Goal: Information Seeking & Learning: Learn about a topic

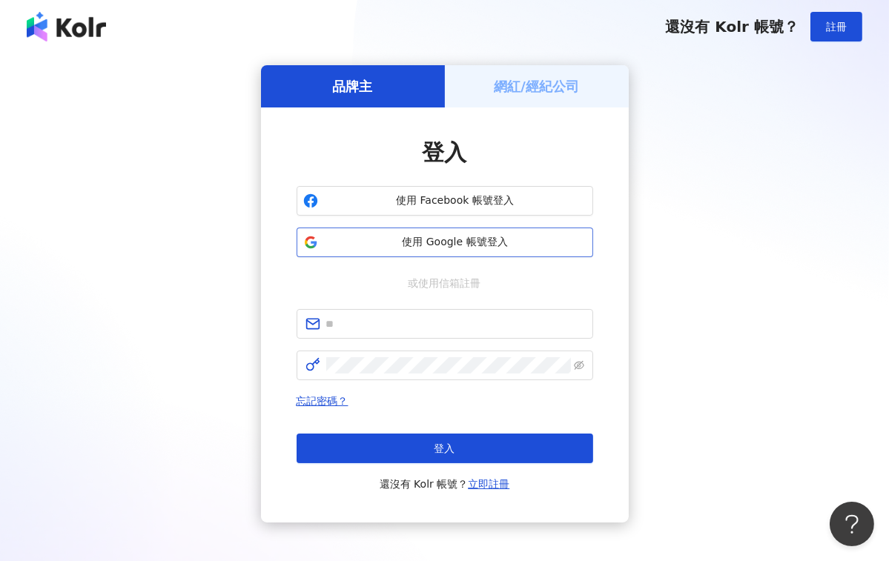
click at [443, 249] on span "使用 Google 帳號登入" at bounding box center [455, 242] width 262 height 15
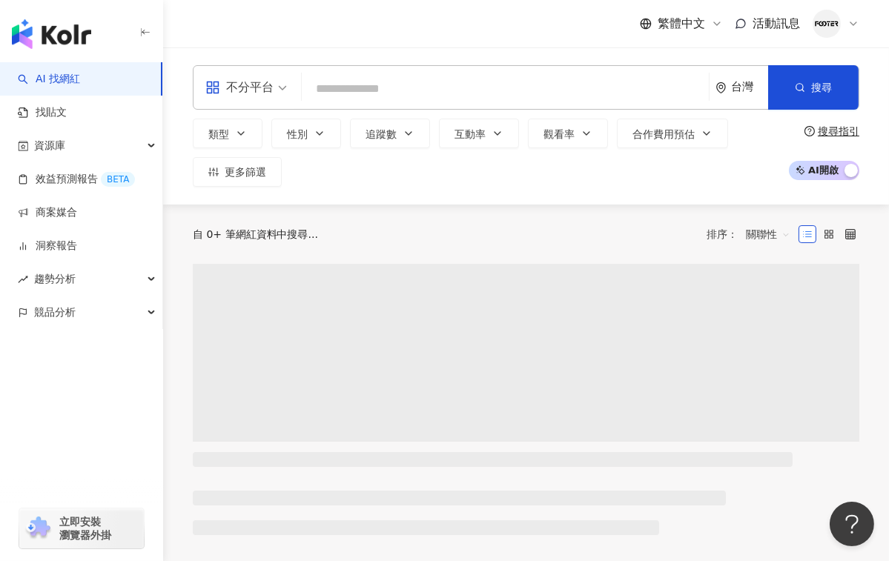
click at [374, 76] on input "search" at bounding box center [505, 89] width 395 height 28
click at [375, 79] on input "search" at bounding box center [505, 89] width 395 height 28
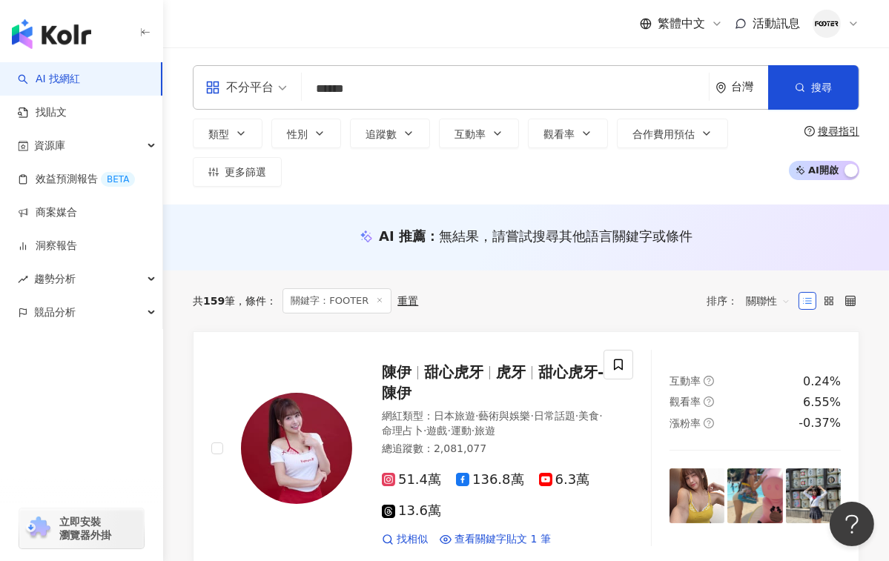
click at [402, 92] on input "******" at bounding box center [505, 89] width 395 height 28
click at [391, 89] on input "******" at bounding box center [505, 89] width 395 height 28
click at [803, 84] on icon "button" at bounding box center [799, 87] width 10 height 10
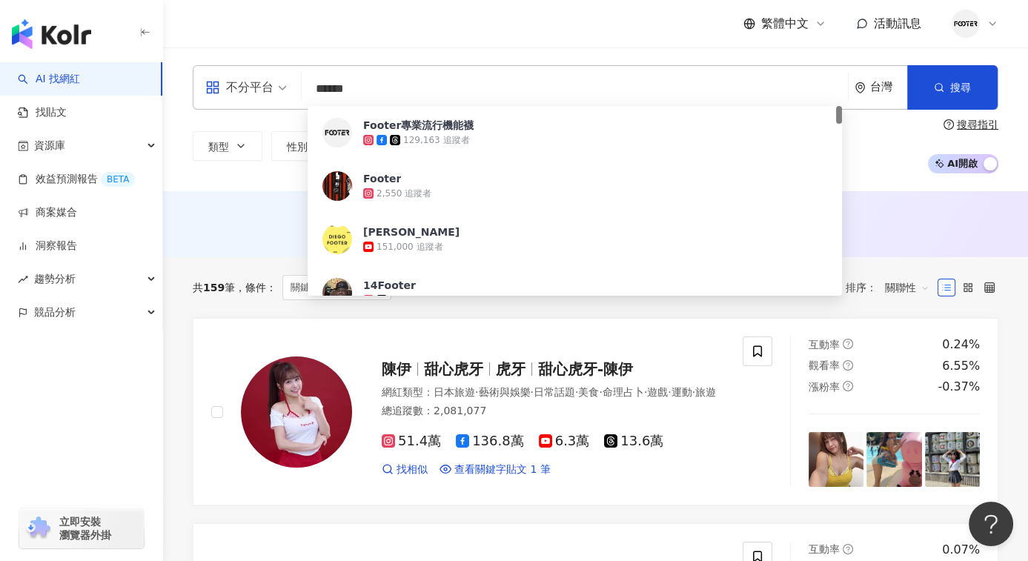
drag, startPoint x: 369, startPoint y: 91, endPoint x: 235, endPoint y: 73, distance: 135.4
click at [235, 73] on div "不分平台 ****** 台灣 搜尋 44e79b1c-5aed-4d56-a519-ff58a34ca086 Footer專業流行機能襪 129,163 追蹤…" at bounding box center [596, 87] width 806 height 44
paste input "***"
type input "*********"
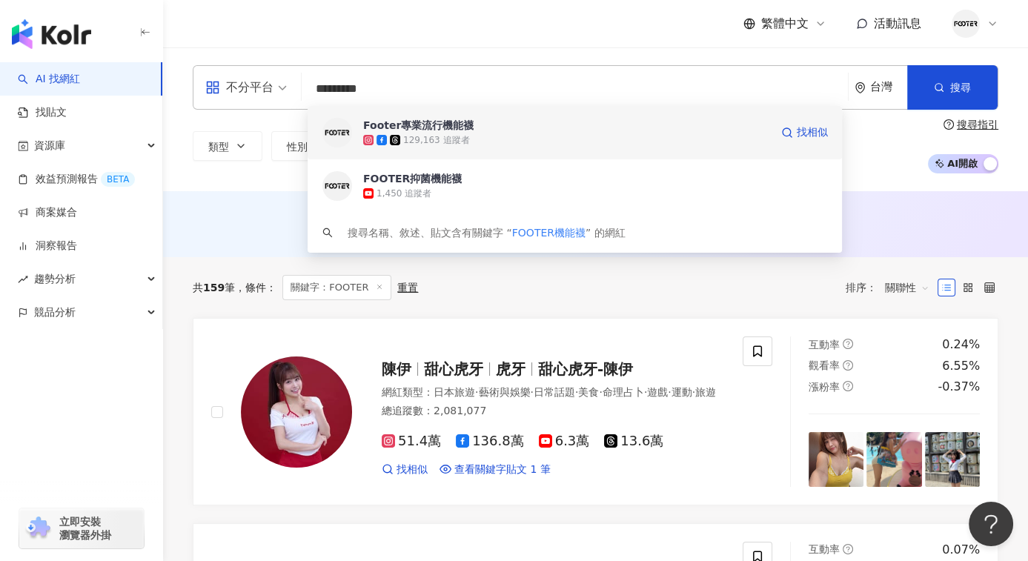
click at [439, 125] on div "Footer專業流行機能襪" at bounding box center [418, 125] width 110 height 15
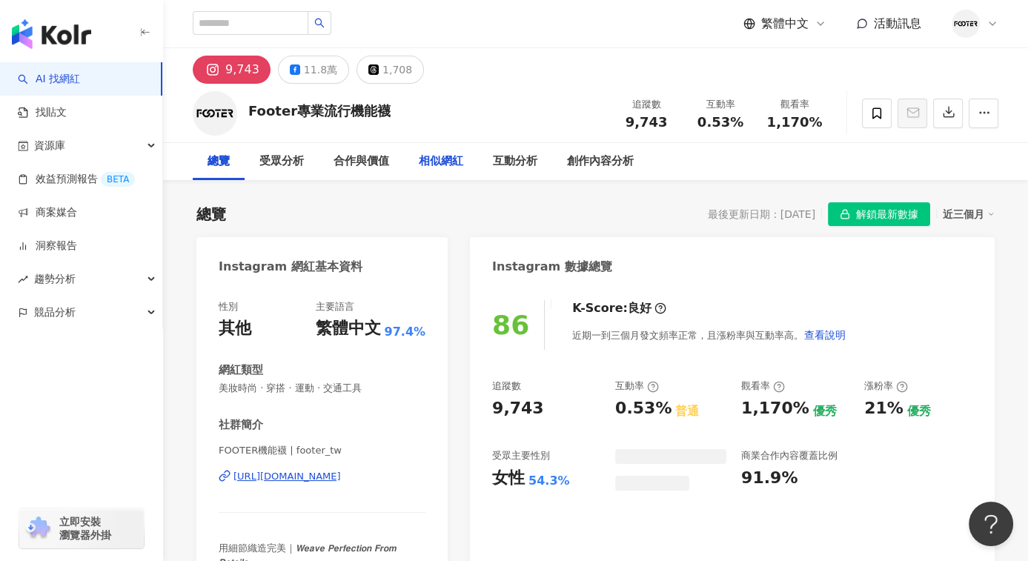
click at [442, 168] on div "相似網紅" at bounding box center [441, 162] width 44 height 18
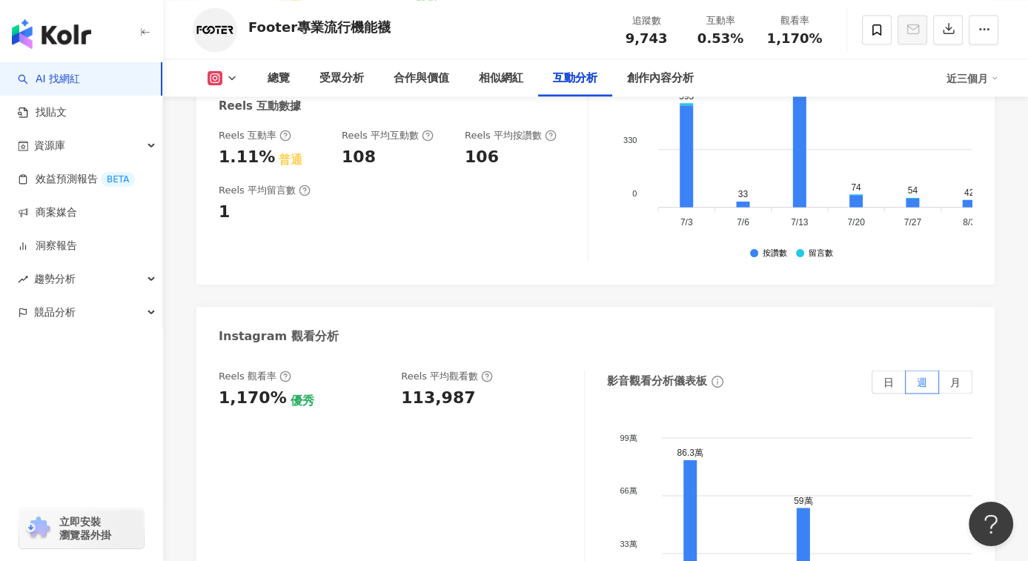
scroll to position [2896, 0]
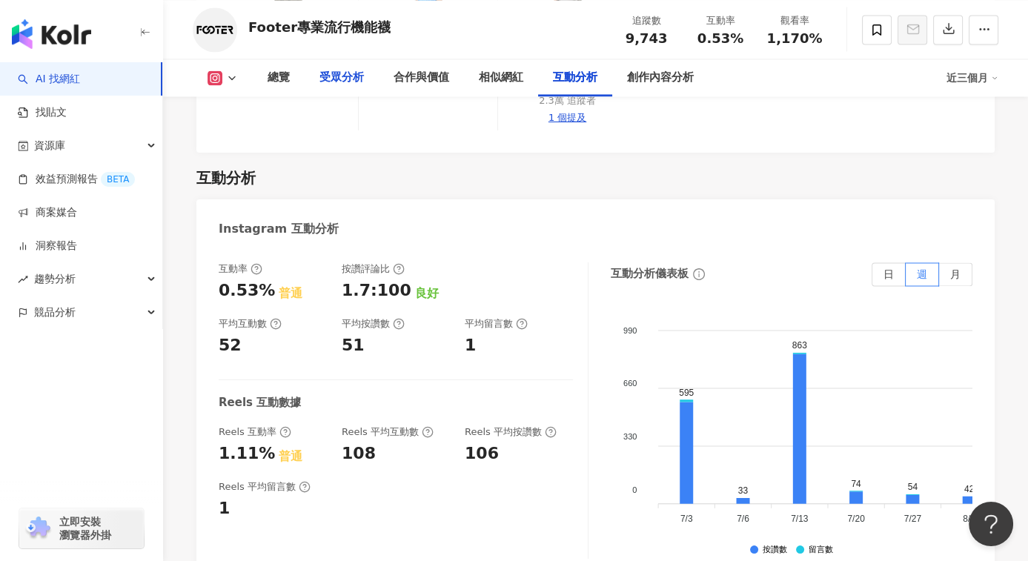
click at [356, 77] on div "受眾分析" at bounding box center [341, 78] width 44 height 18
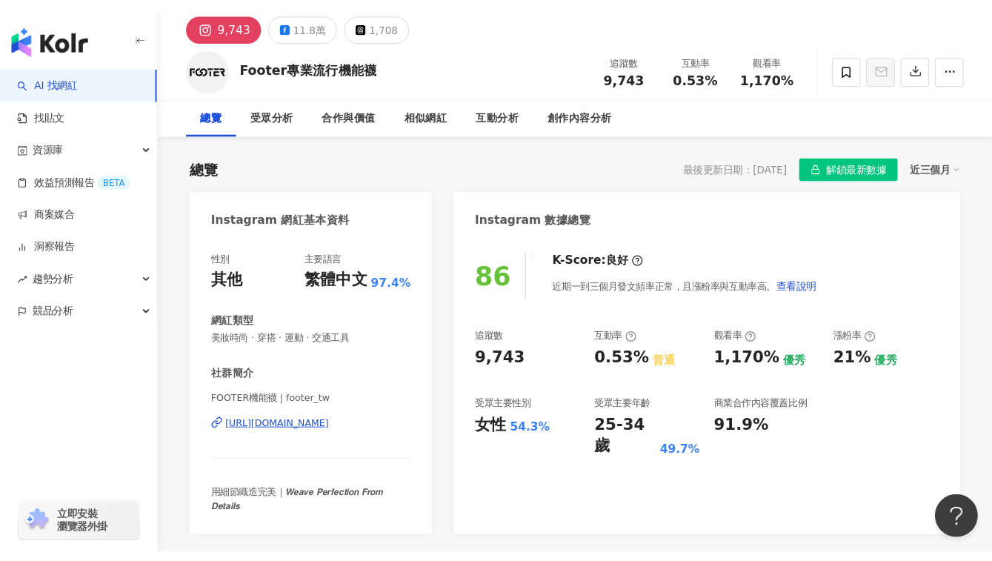
scroll to position [74, 0]
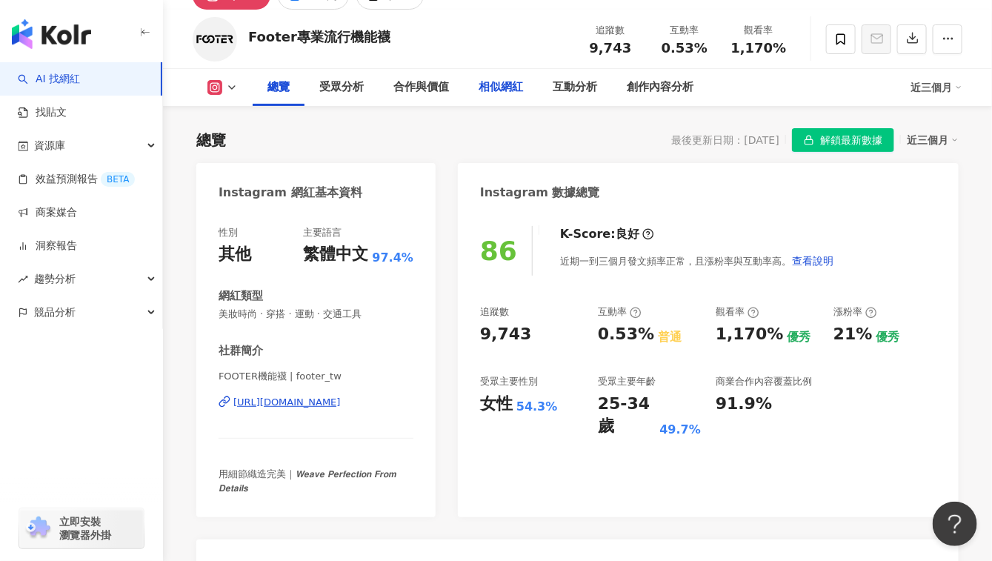
click at [499, 93] on div "相似網紅" at bounding box center [501, 88] width 44 height 18
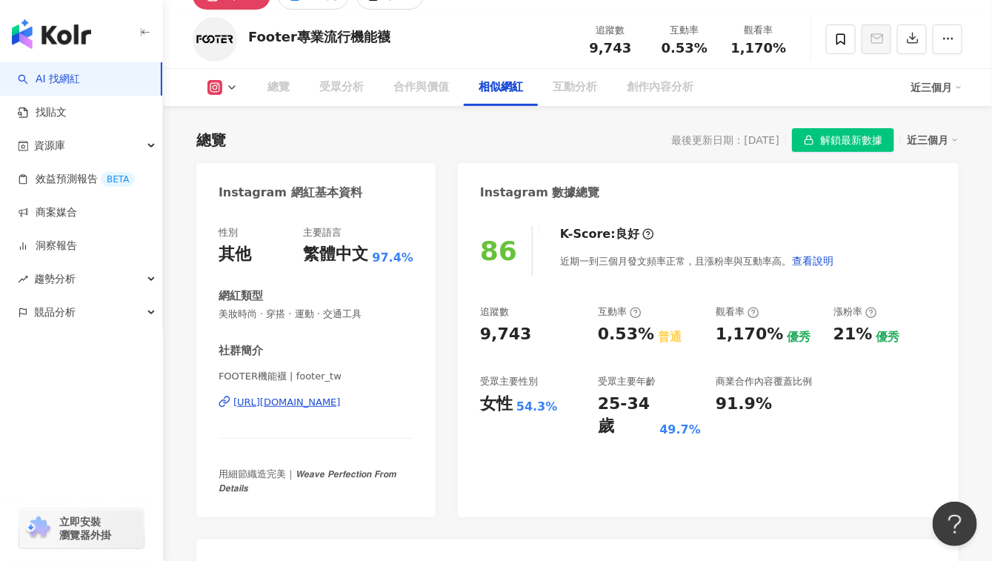
scroll to position [2350, 0]
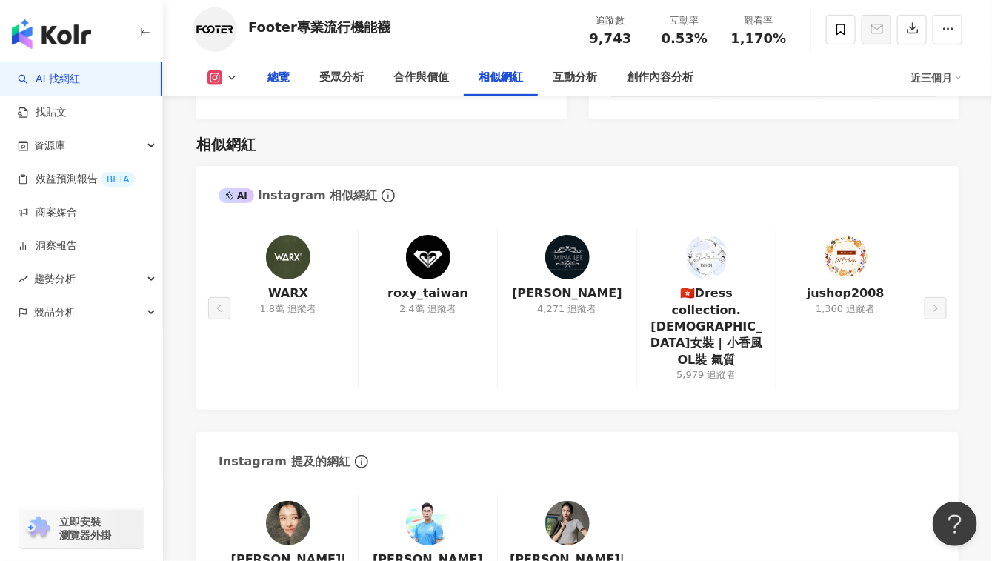
click at [282, 81] on div "總覽" at bounding box center [279, 78] width 22 height 18
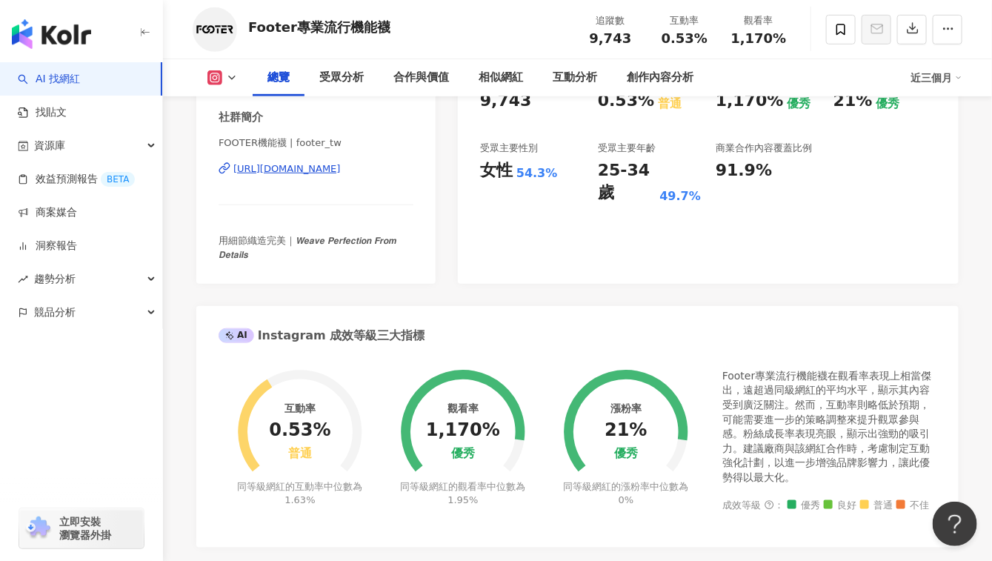
scroll to position [461, 0]
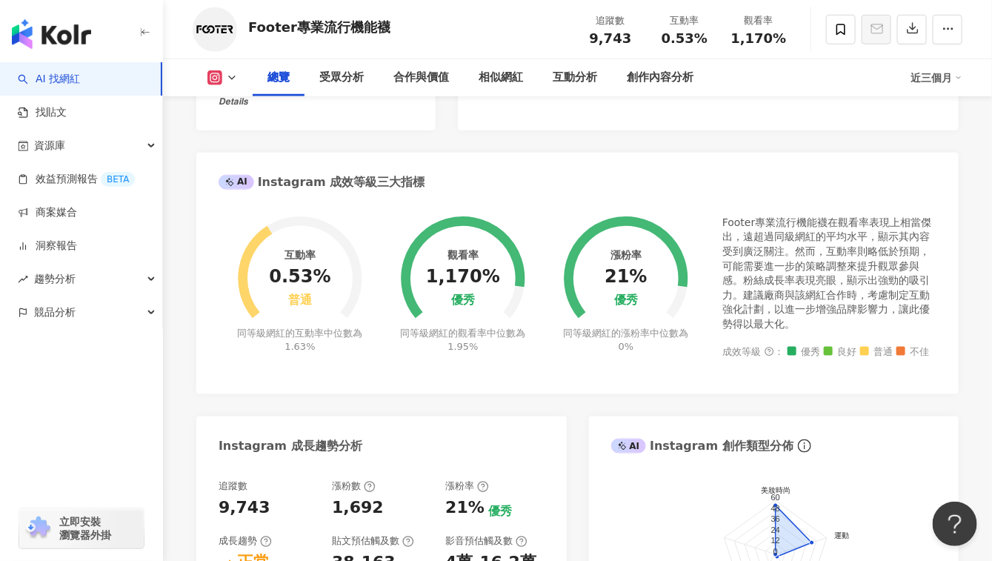
drag, startPoint x: 782, startPoint y: 231, endPoint x: 863, endPoint y: 239, distance: 81.2
click at [781, 230] on div "Footer專業流行機能襪在觀看率表現上相當傑出，遠超過同級網紅的平均水平，顯示其內容受到廣泛關注。然而，互動率則略低於預期，可能需要進一步的策略調整來提升觀…" at bounding box center [830, 274] width 214 height 116
click at [872, 276] on div "Footer專業流行機能襪在觀看率表現上相當傑出，遠超過同級網紅的平均水平，顯示其內容受到廣泛關注。然而，互動率則略低於預期，可能需要進一步的策略調整來提升觀…" at bounding box center [830, 274] width 214 height 116
click at [870, 298] on div "Footer專業流行機能襪在觀看率表現上相當傑出，遠超過同級網紅的平均水平，顯示其內容受到廣泛關注。然而，互動率則略低於預期，可能需要進一步的策略調整來提升觀…" at bounding box center [830, 274] width 214 height 116
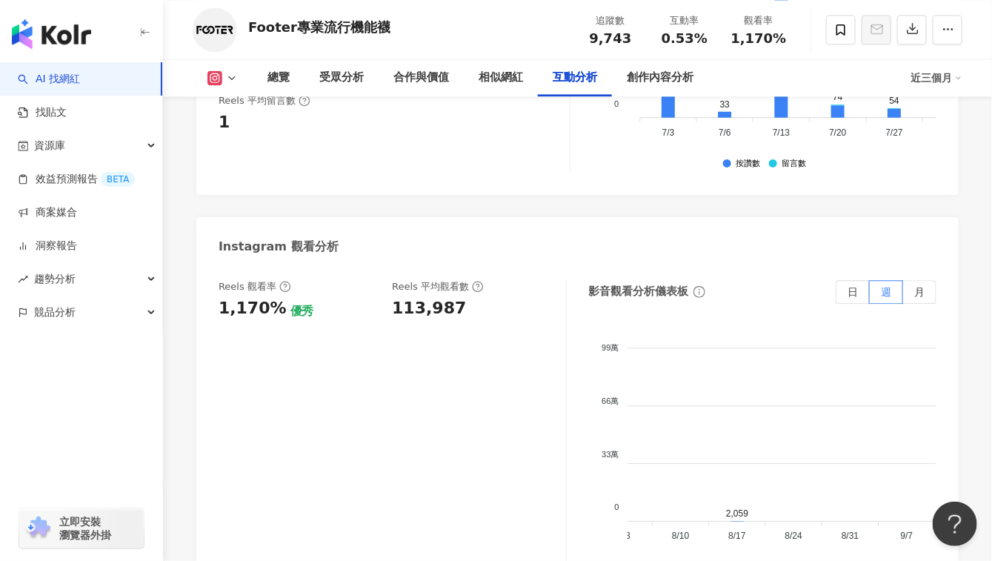
scroll to position [0, 328]
click at [739, 413] on foreignobject at bounding box center [706, 437] width 815 height 222
click at [743, 414] on foreignobject at bounding box center [706, 437] width 815 height 222
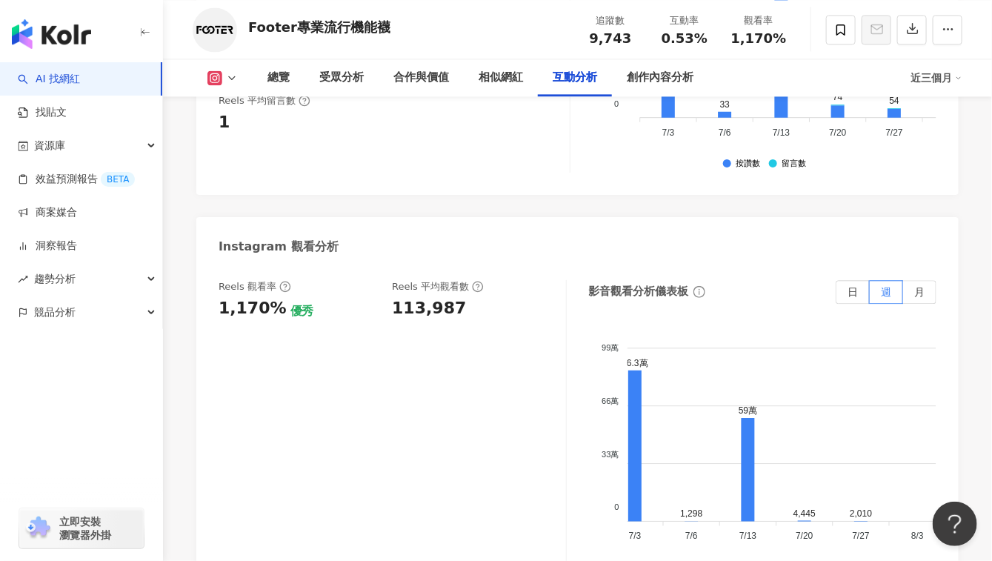
scroll to position [0, 0]
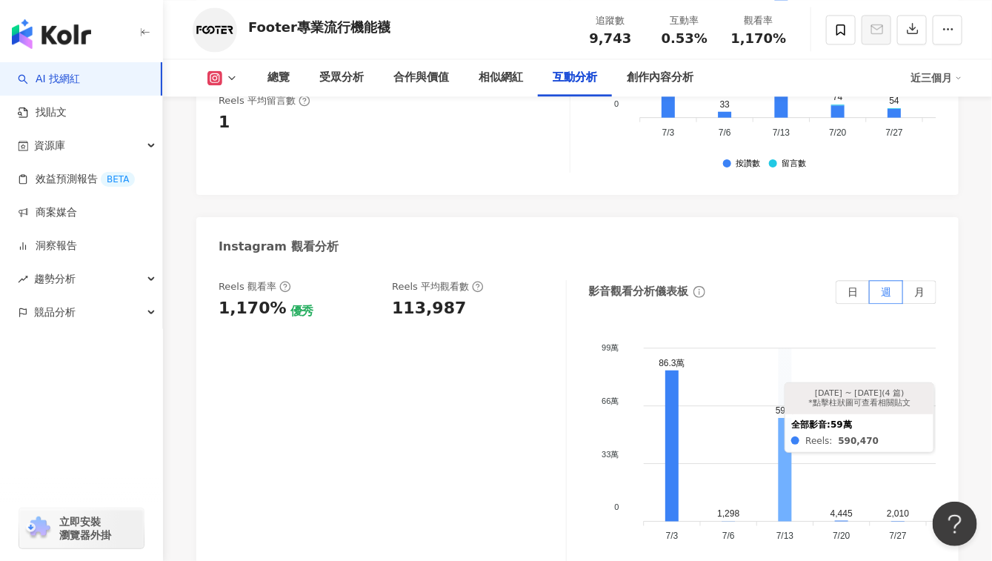
click at [789, 418] on icon at bounding box center [784, 469] width 13 height 103
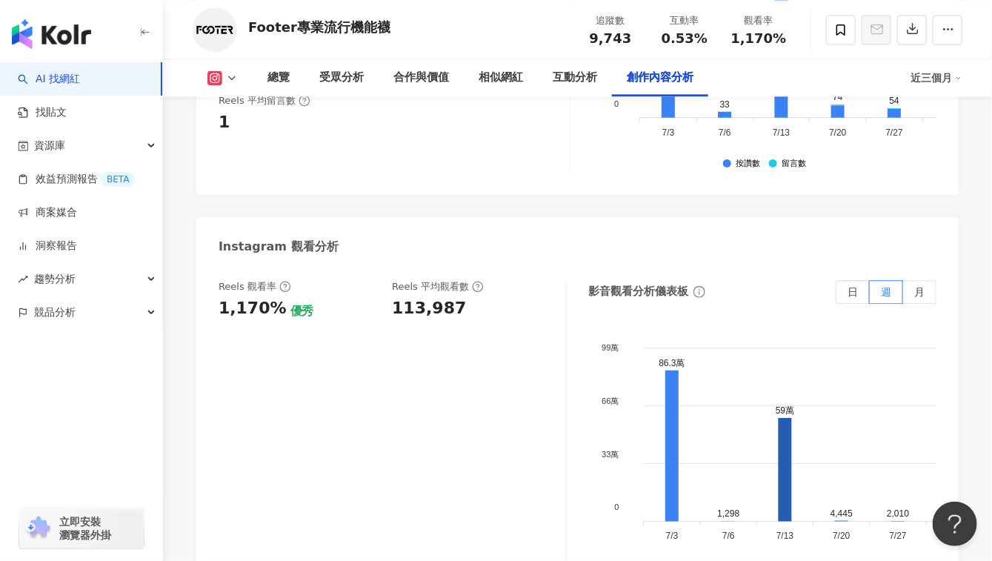
scroll to position [4476, 0]
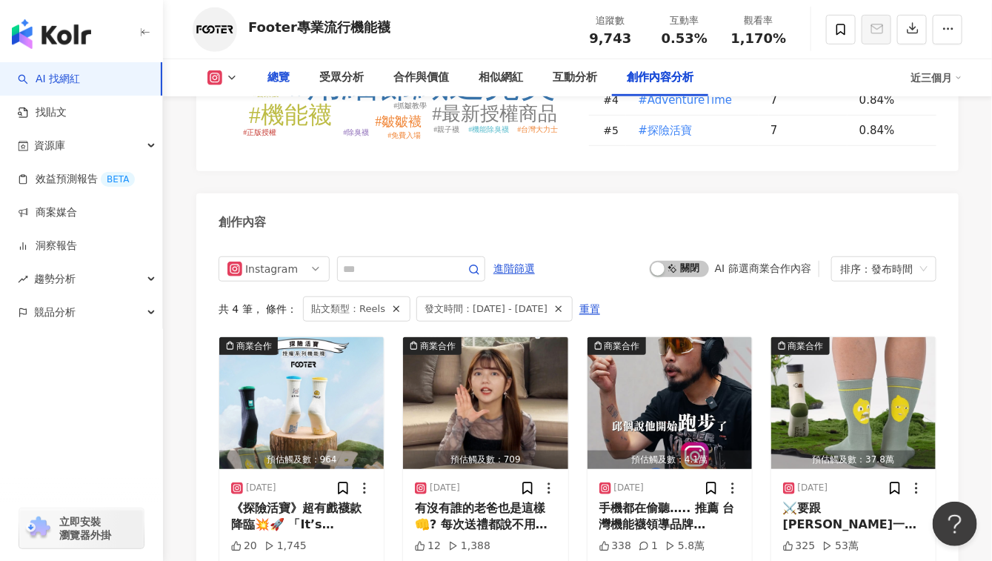
click at [276, 81] on div "總覽" at bounding box center [279, 78] width 22 height 18
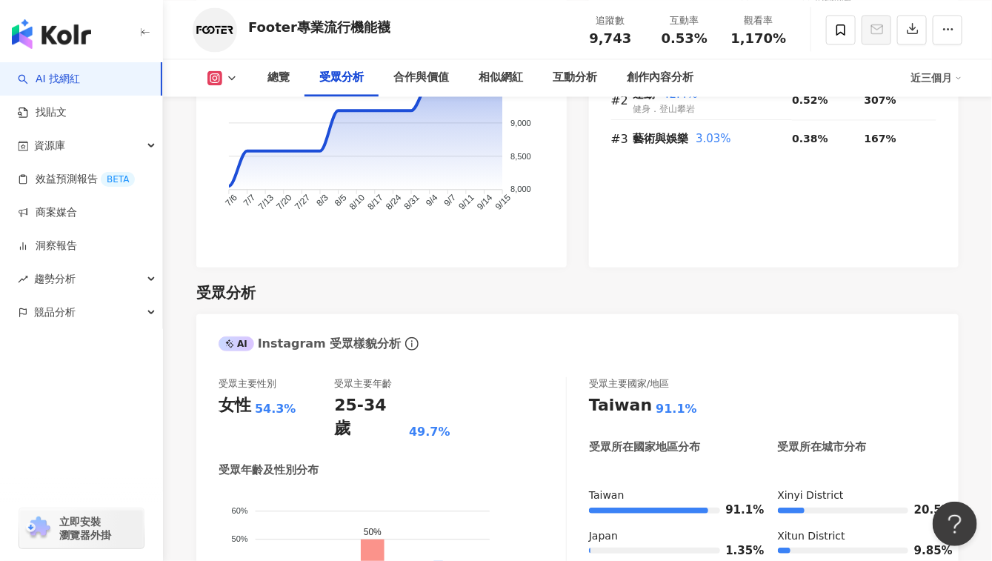
scroll to position [1573, 0]
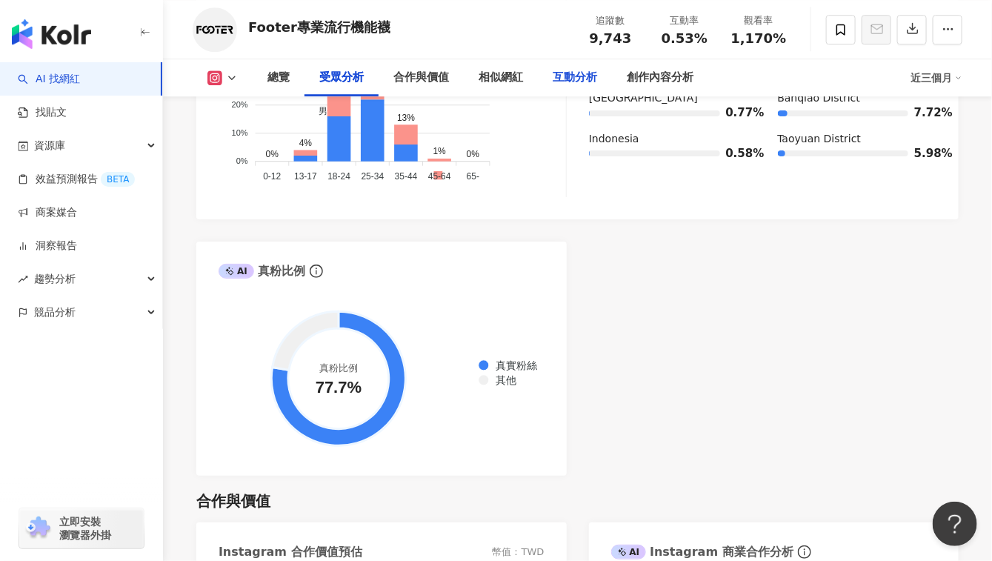
click at [575, 74] on div "互動分析" at bounding box center [575, 78] width 44 height 18
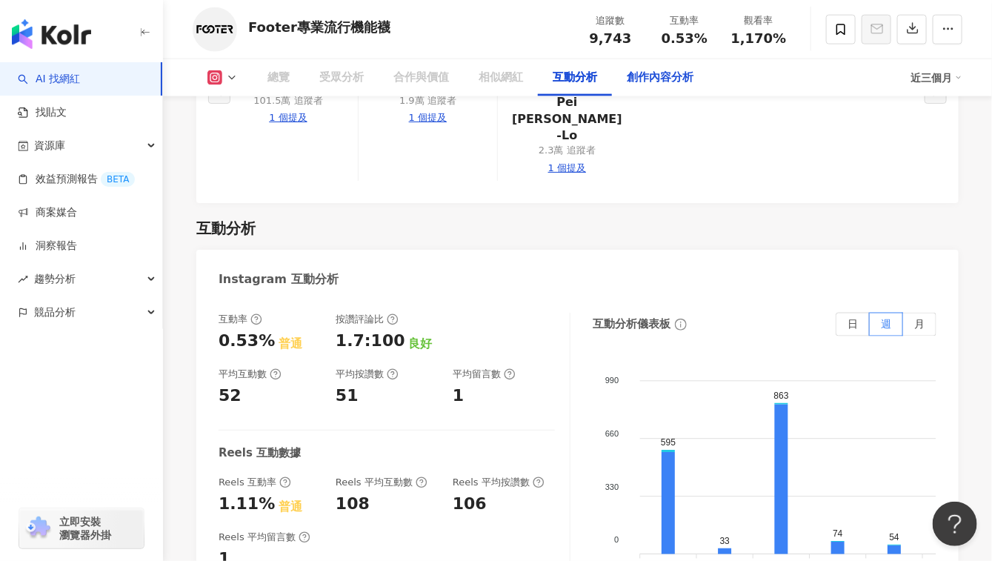
click at [671, 82] on div "創作內容分析" at bounding box center [660, 78] width 67 height 18
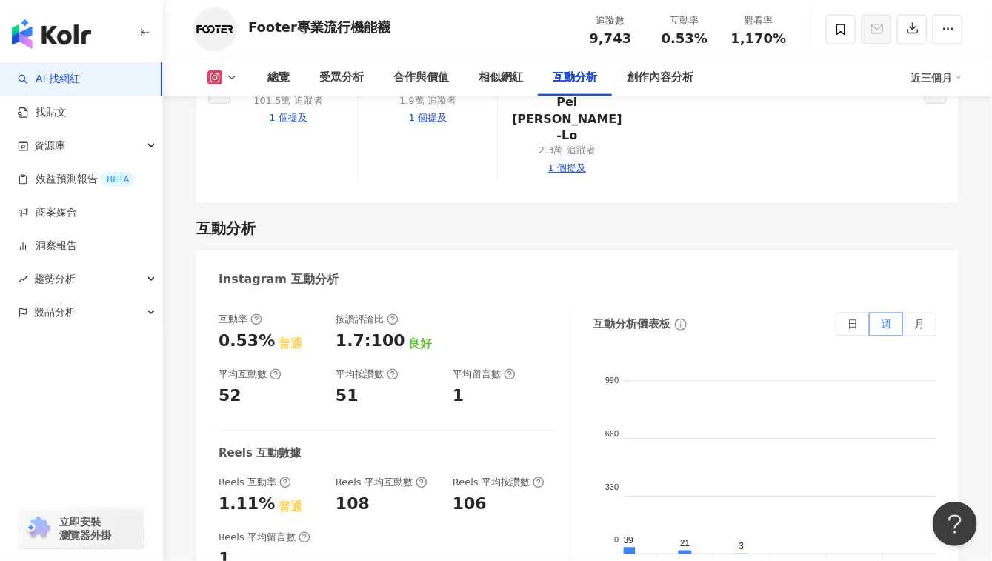
scroll to position [0, 502]
click at [678, 551] on icon at bounding box center [674, 553] width 13 height 4
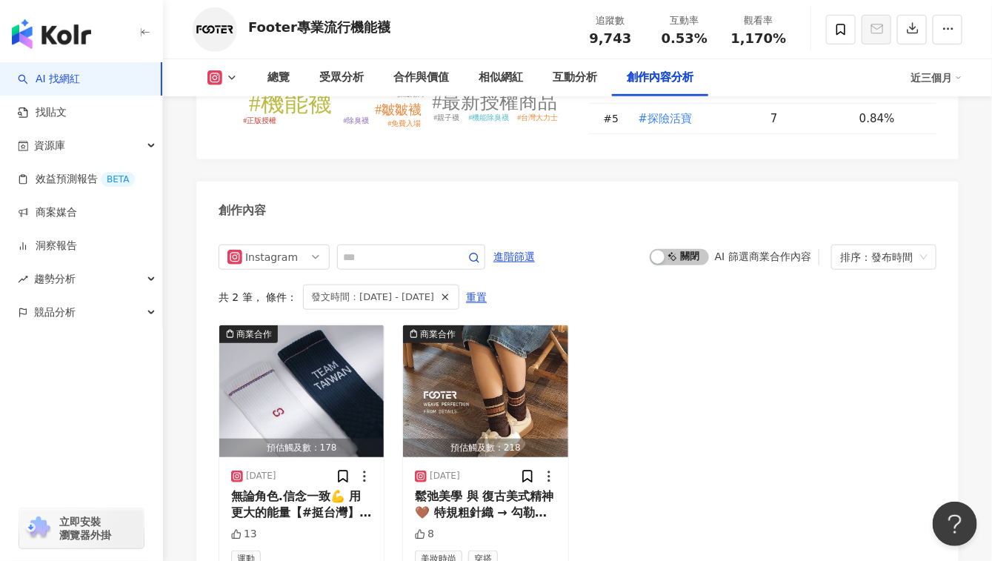
scroll to position [4521, 0]
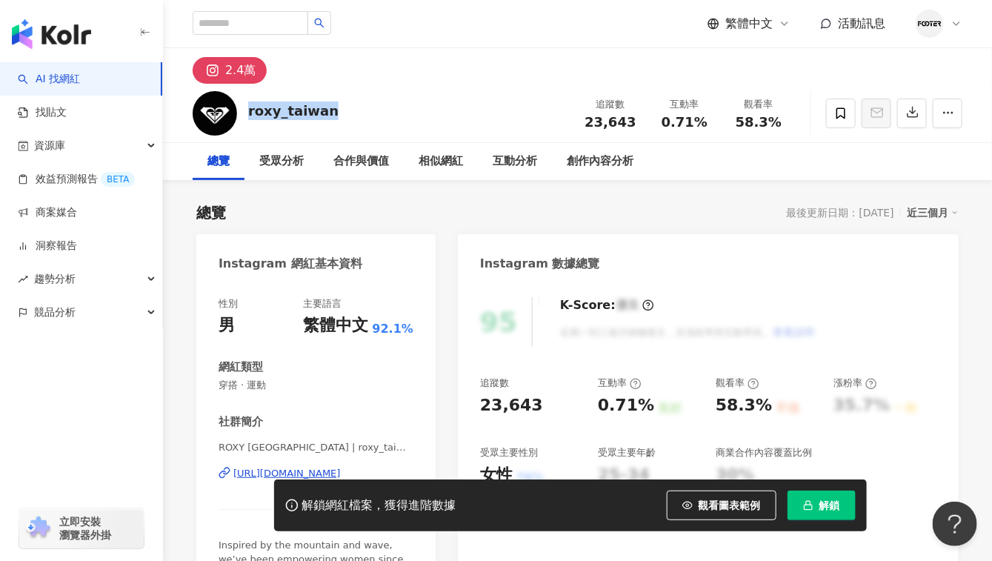
drag, startPoint x: 325, startPoint y: 111, endPoint x: 249, endPoint y: 112, distance: 75.6
click at [249, 112] on div "roxy_taiwan 追蹤數 23,643 互動率 0.71% 觀看率 58.3%" at bounding box center [577, 113] width 829 height 59
copy div "roxy_taiwan"
click at [439, 158] on div "相似網紅" at bounding box center [441, 162] width 44 height 18
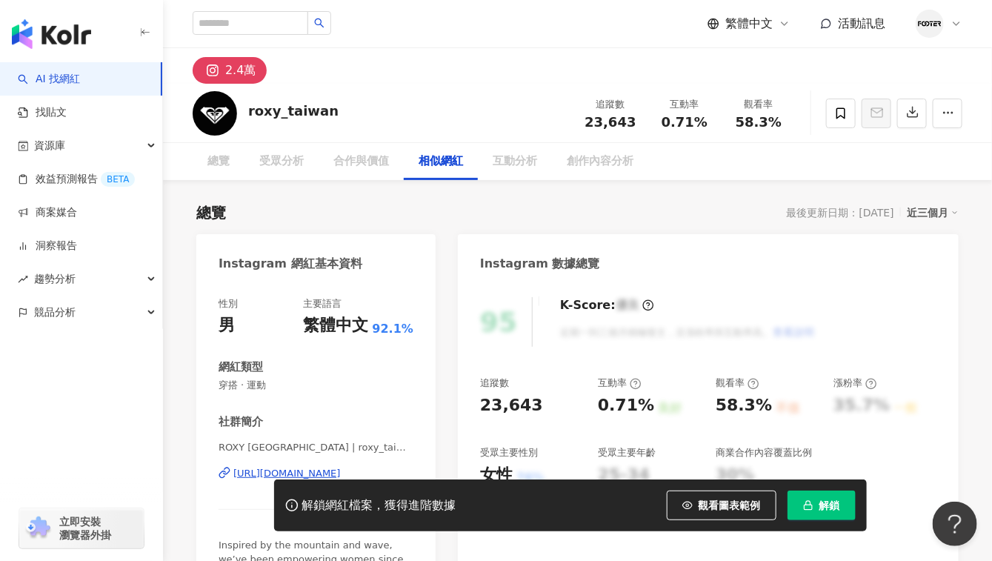
scroll to position [2397, 0]
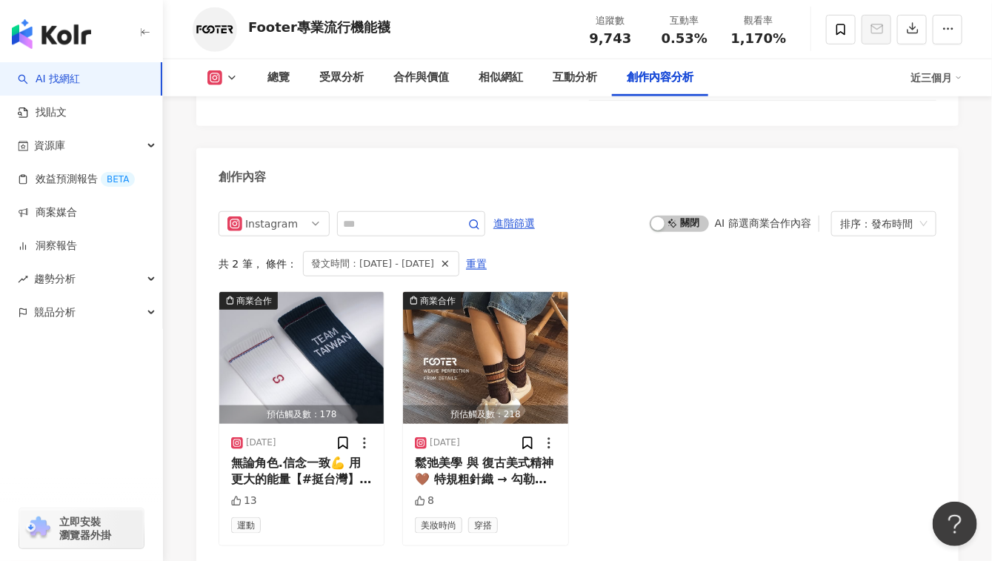
scroll to position [0, 502]
click at [451, 259] on icon "button" at bounding box center [445, 264] width 10 height 10
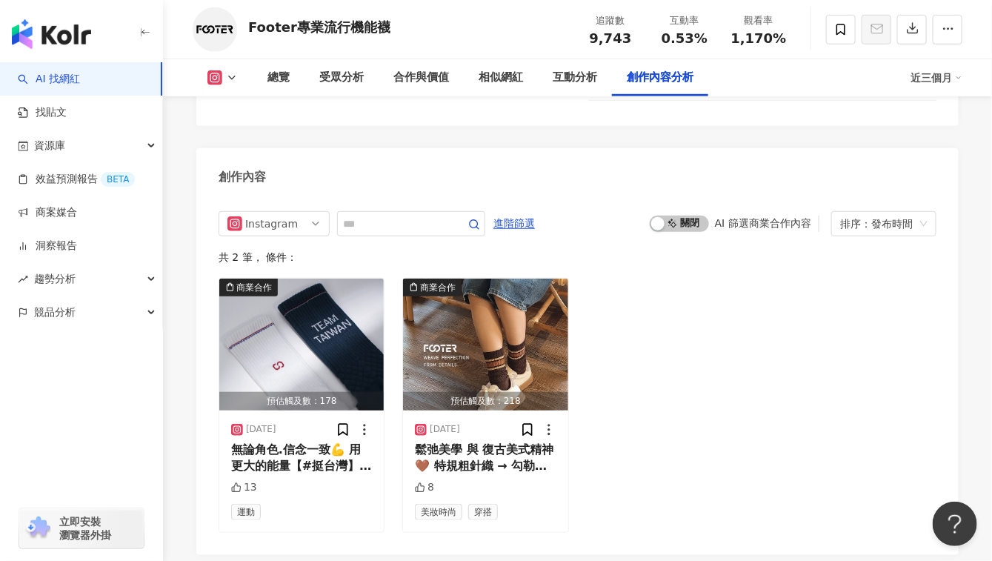
scroll to position [4476, 0]
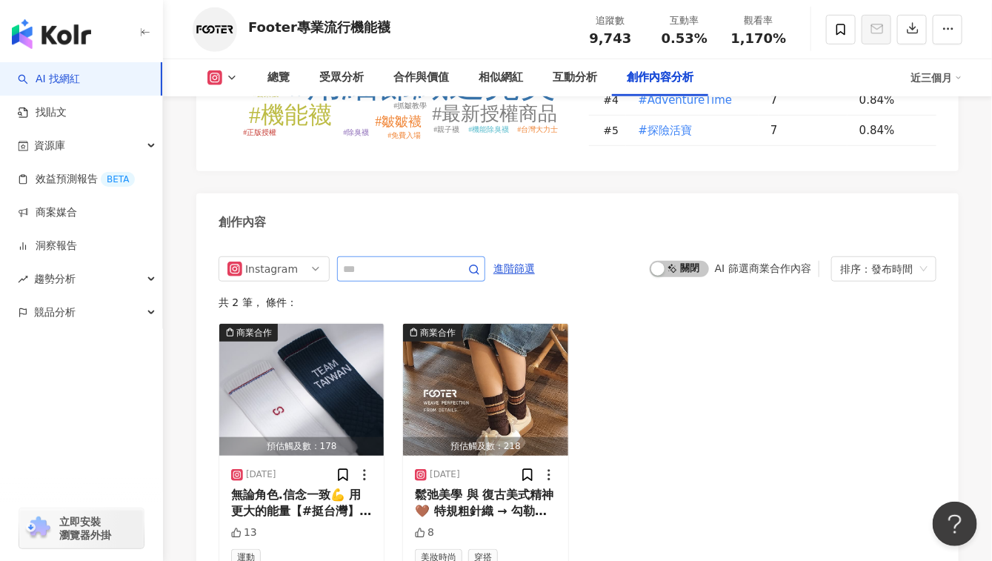
click at [479, 260] on span at bounding box center [465, 269] width 30 height 18
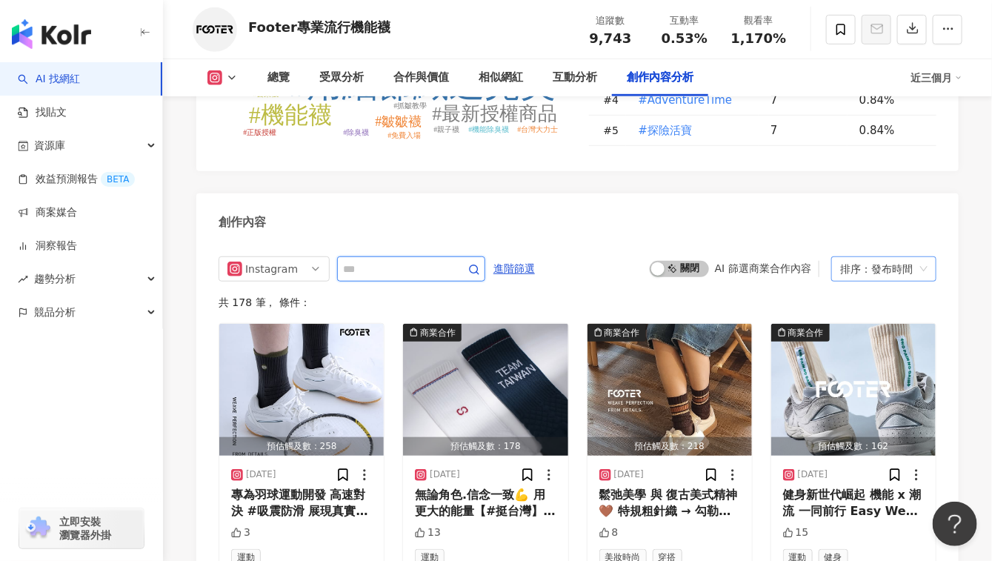
click at [873, 257] on div "排序：發布時間" at bounding box center [877, 269] width 74 height 24
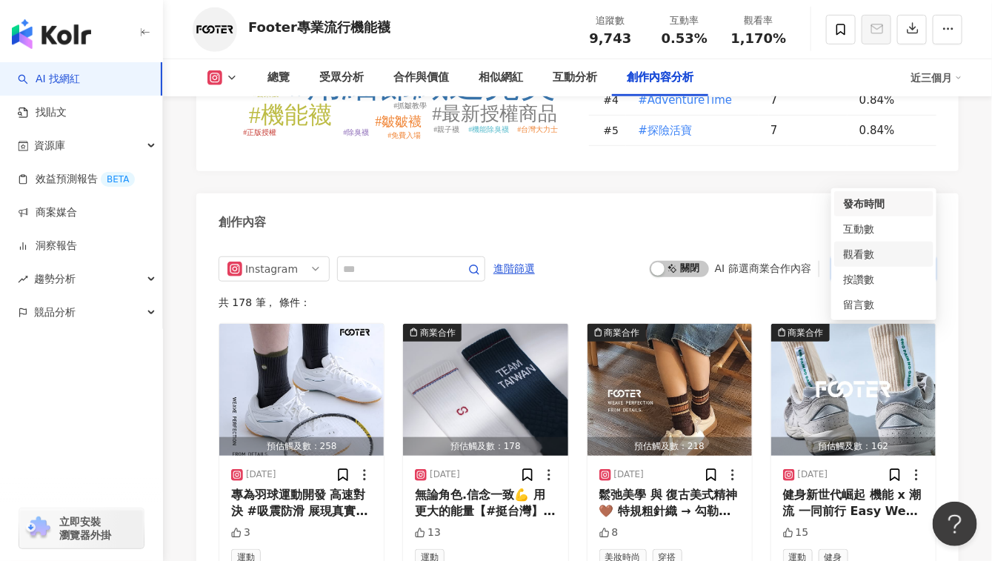
click at [857, 252] on div "觀看數" at bounding box center [884, 254] width 82 height 16
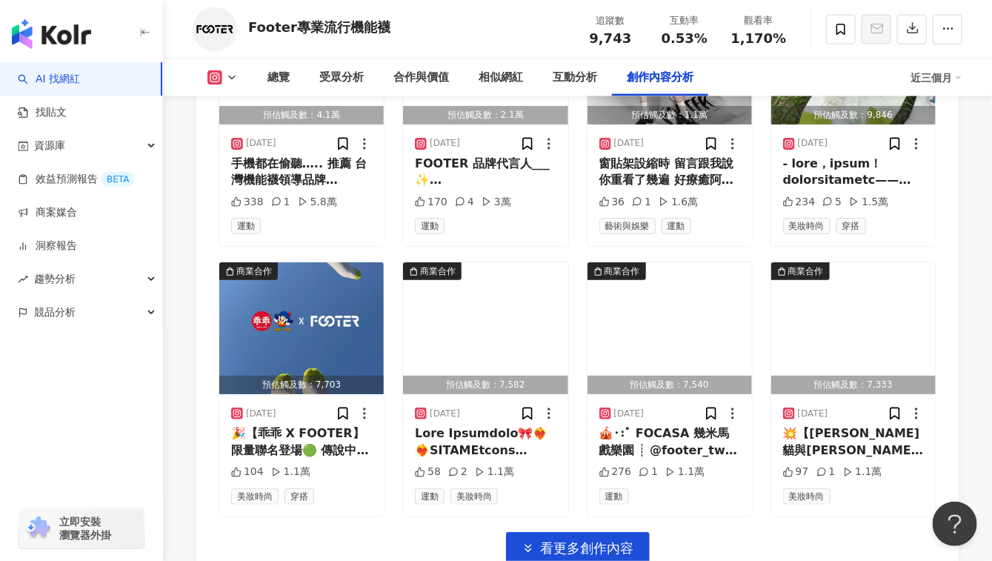
scroll to position [5170, 0]
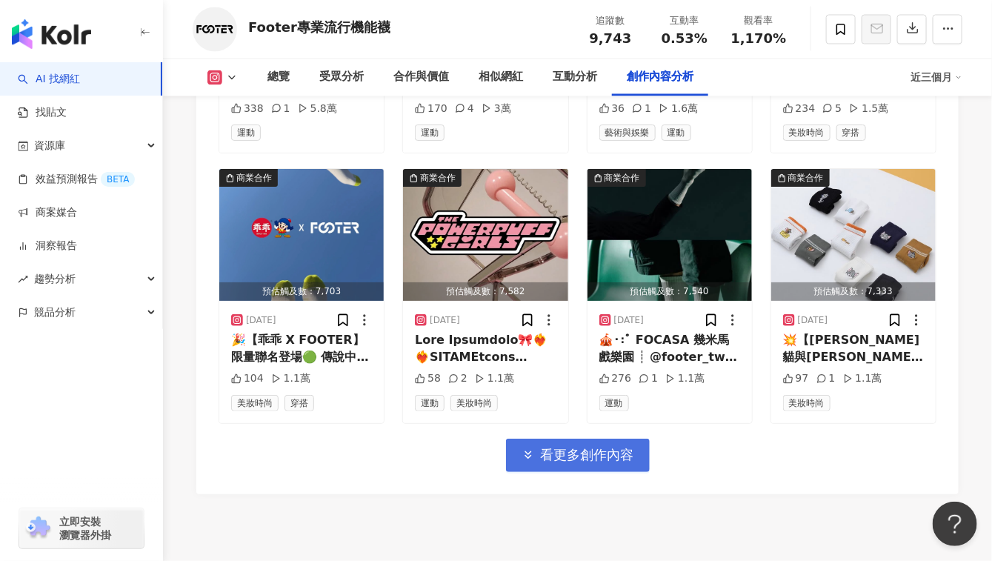
click at [577, 447] on span "看更多創作內容" at bounding box center [587, 455] width 93 height 16
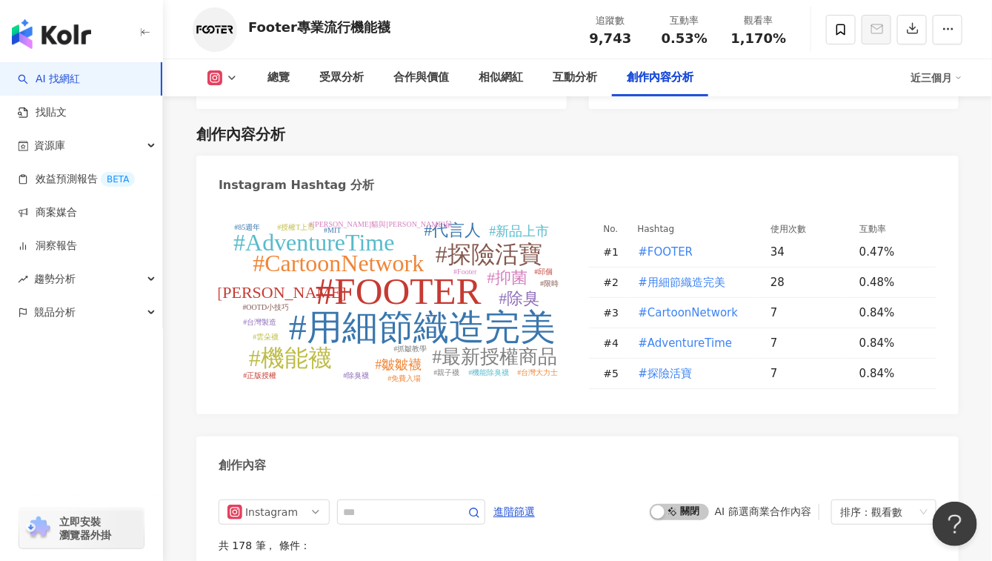
scroll to position [4207, 0]
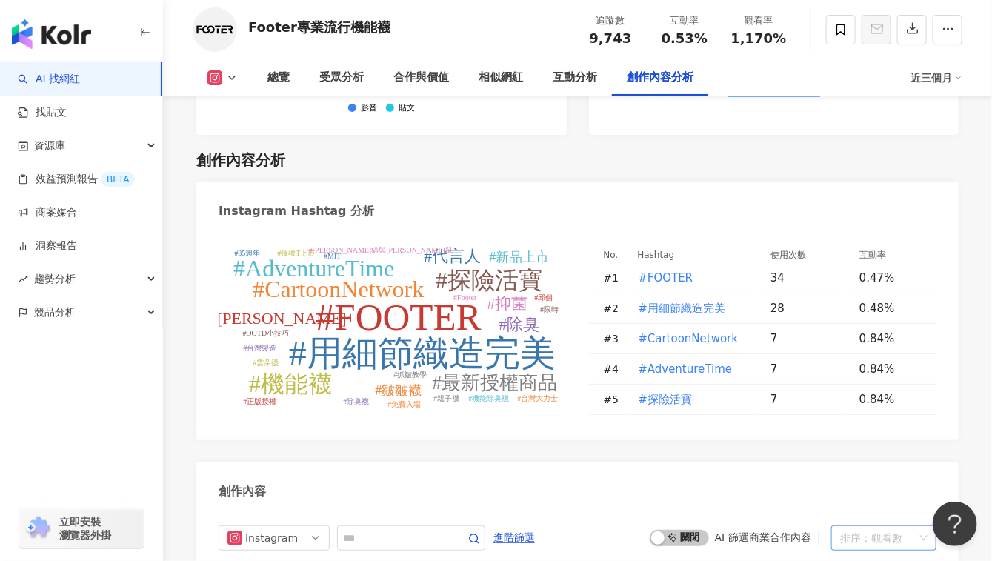
click at [886, 526] on div "觀看數" at bounding box center [887, 538] width 31 height 24
click at [851, 308] on div "發布時間" at bounding box center [884, 310] width 82 height 16
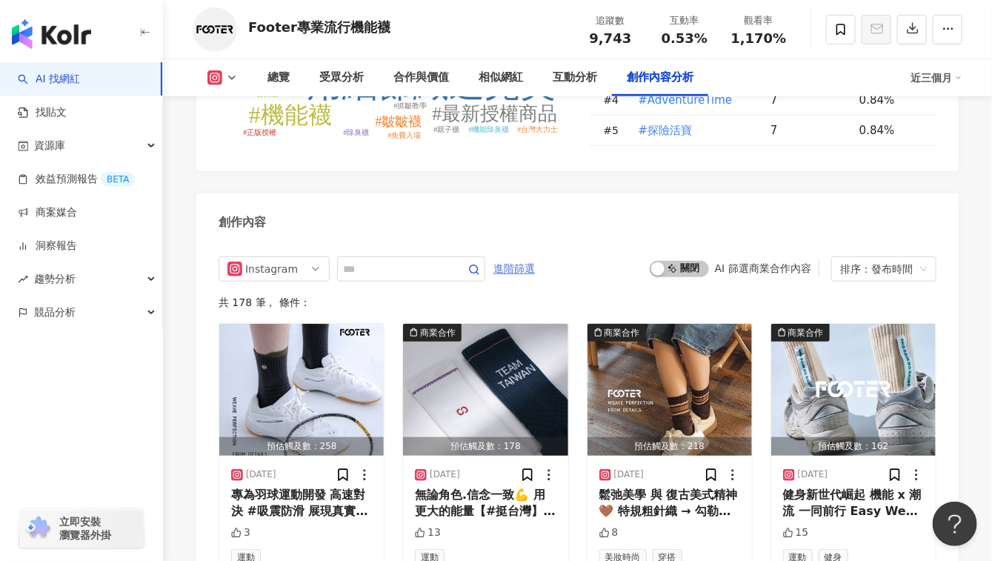
click at [535, 257] on span "進階篩選" at bounding box center [515, 269] width 42 height 24
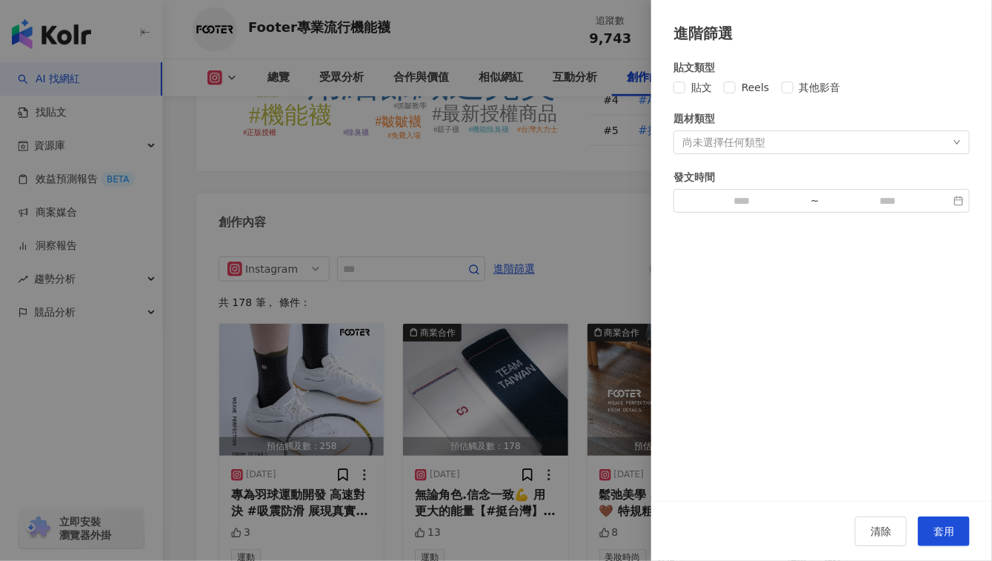
click at [735, 140] on div "尚未選擇任何類型" at bounding box center [724, 142] width 83 height 12
click at [950, 529] on span "套用" at bounding box center [944, 531] width 21 height 12
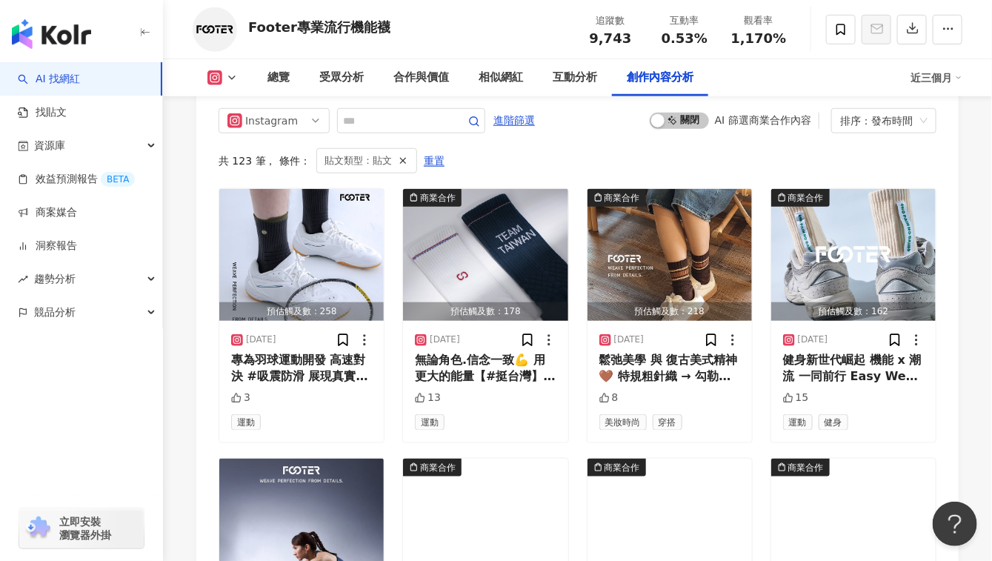
scroll to position [4476, 0]
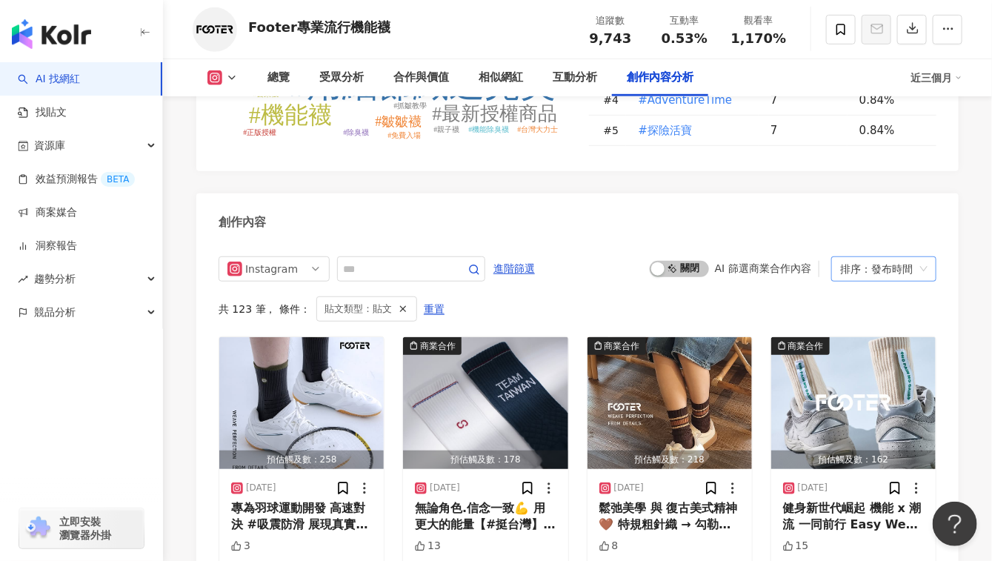
click at [875, 257] on div "排序：發布時間" at bounding box center [877, 269] width 74 height 24
click at [868, 232] on div "互動數" at bounding box center [884, 229] width 82 height 16
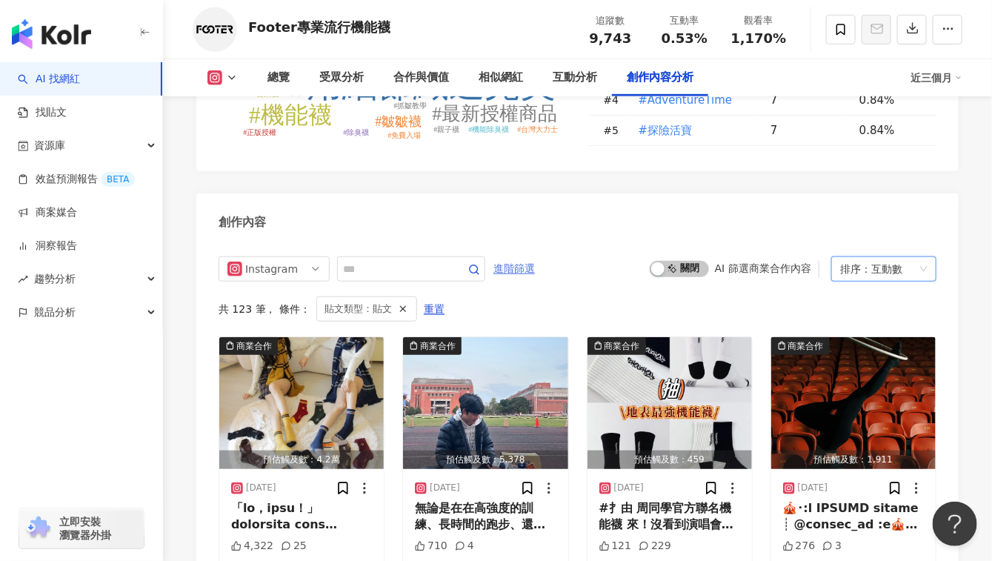
click at [535, 257] on span "進階篩選" at bounding box center [515, 269] width 42 height 24
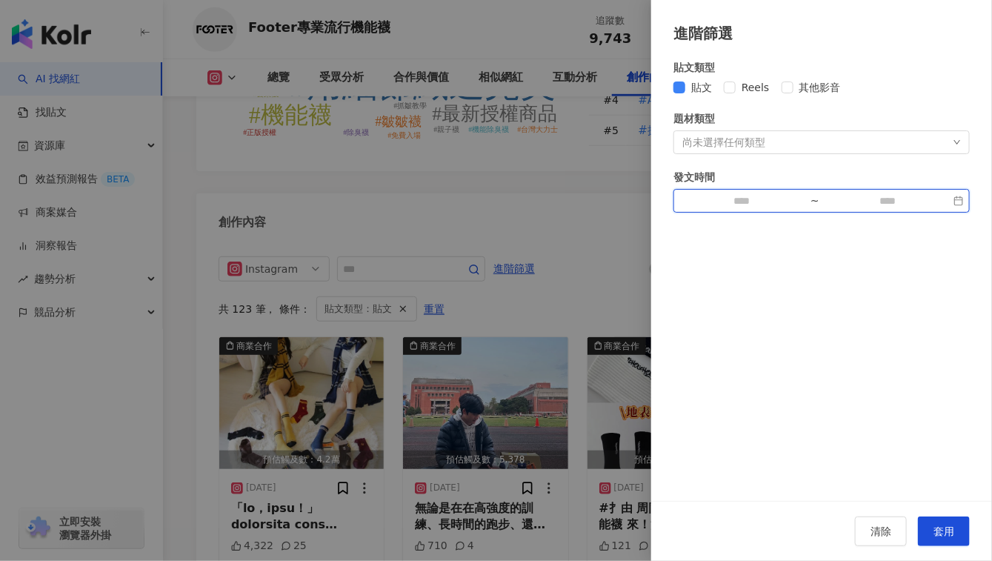
click at [733, 199] on input at bounding box center [742, 201] width 125 height 16
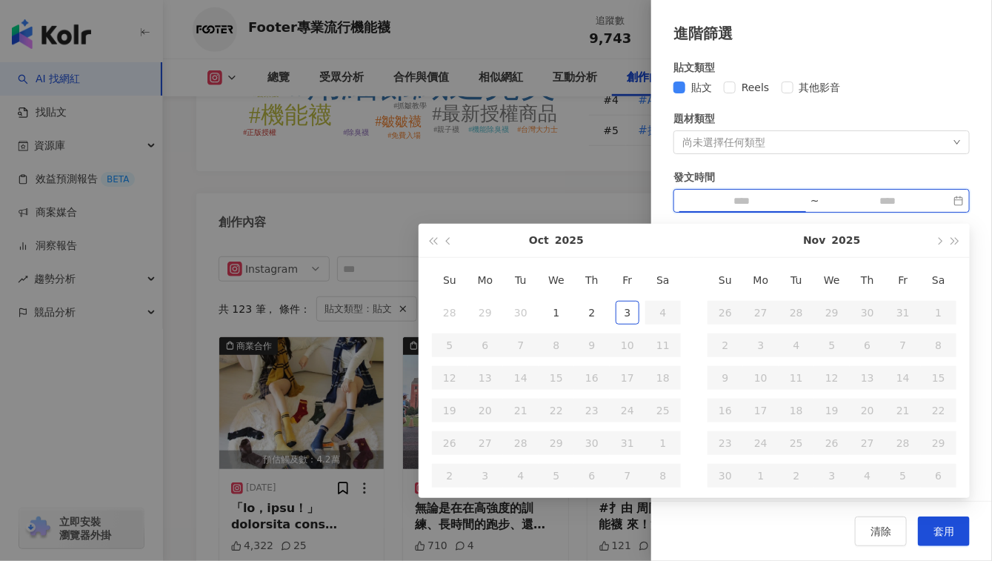
click at [966, 202] on div "~" at bounding box center [822, 201] width 296 height 24
click at [958, 199] on div "~" at bounding box center [822, 201] width 296 height 24
click at [454, 239] on button "button" at bounding box center [449, 240] width 16 height 33
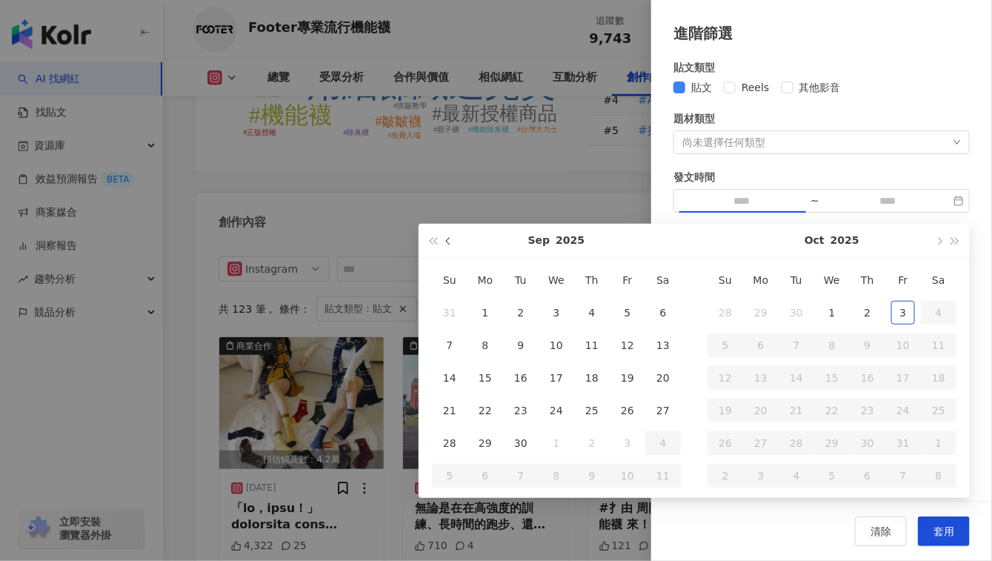
click at [454, 239] on button "button" at bounding box center [449, 240] width 16 height 33
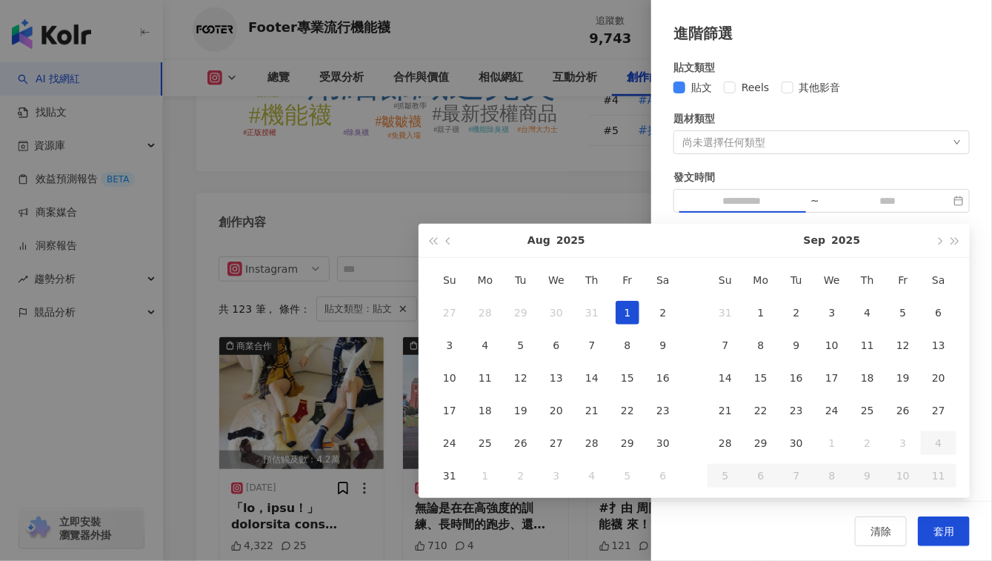
type input "**********"
click at [934, 242] on button "button" at bounding box center [939, 240] width 16 height 33
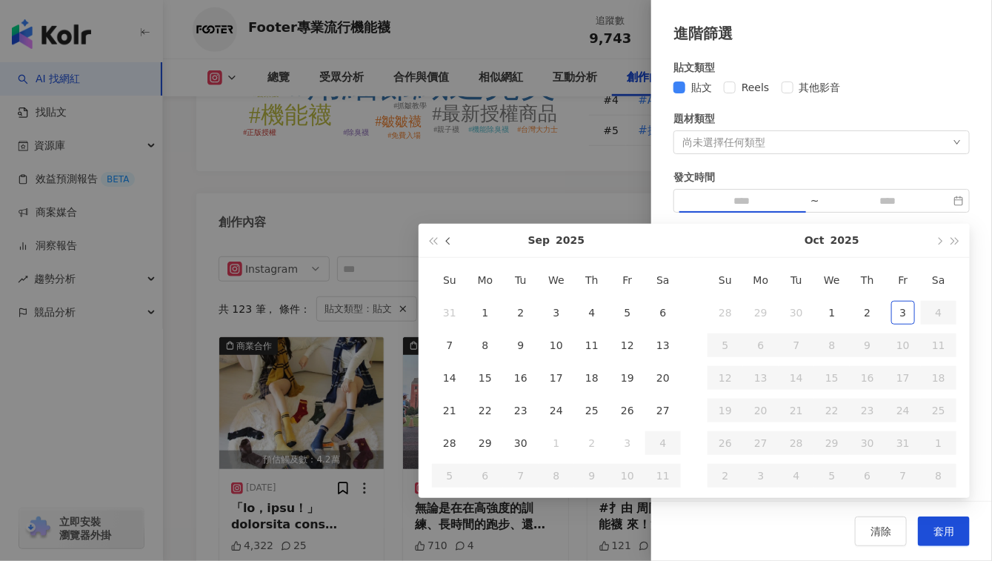
click at [445, 244] on button "button" at bounding box center [449, 240] width 16 height 33
click at [452, 244] on button "button" at bounding box center [449, 240] width 16 height 33
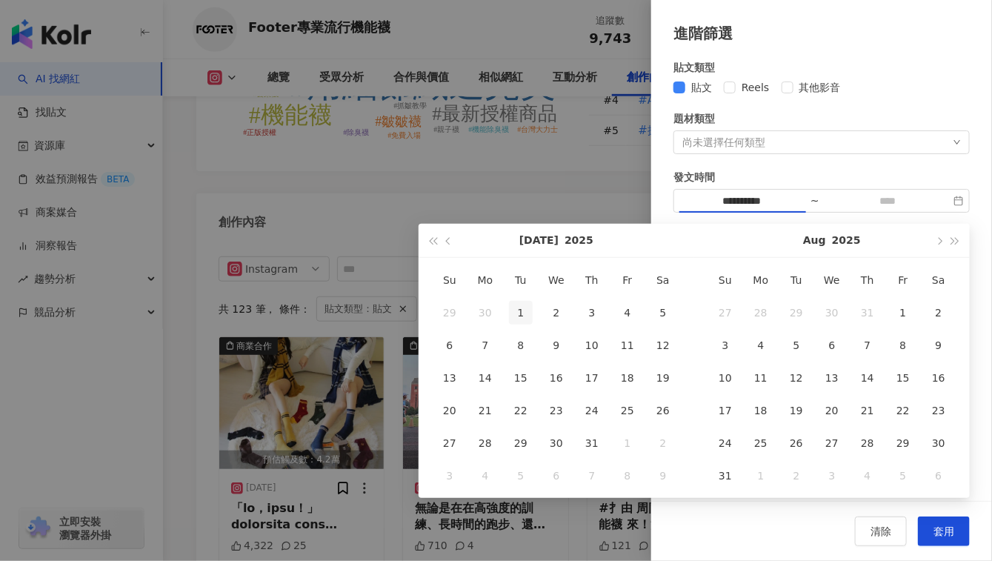
type input "**********"
click at [524, 307] on div "1" at bounding box center [521, 313] width 24 height 24
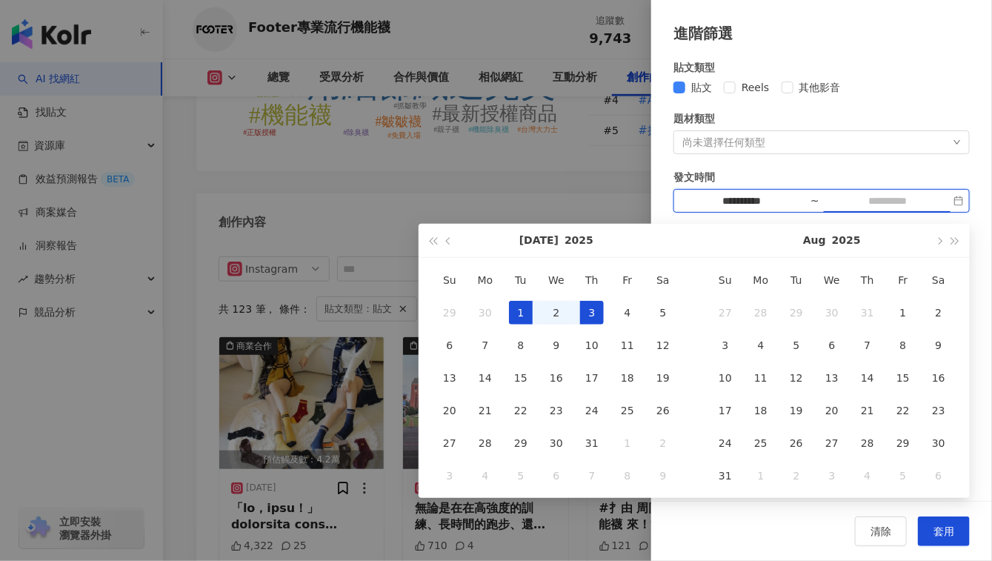
type input "**********"
click at [941, 249] on button "button" at bounding box center [939, 240] width 16 height 33
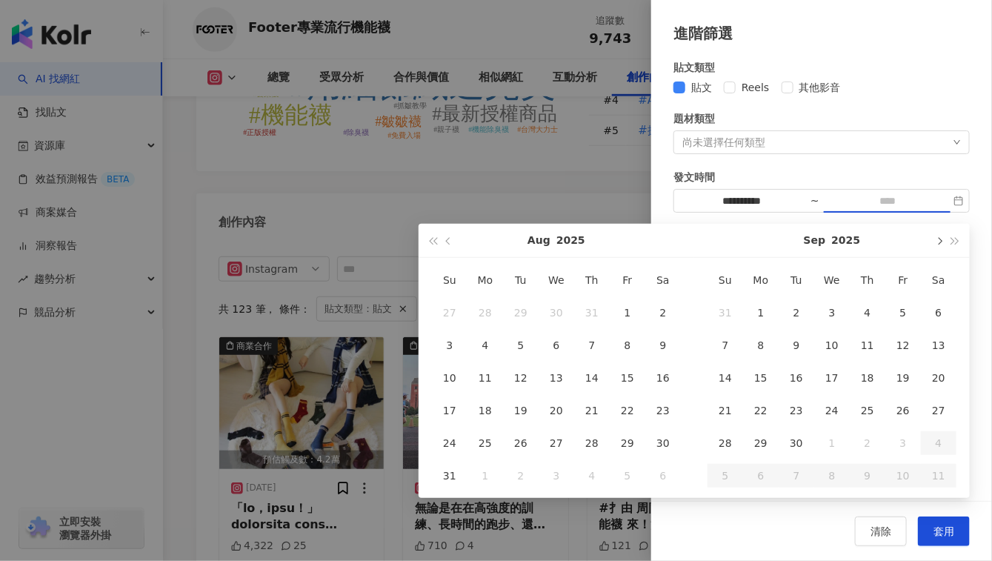
click at [941, 248] on button "button" at bounding box center [939, 240] width 16 height 33
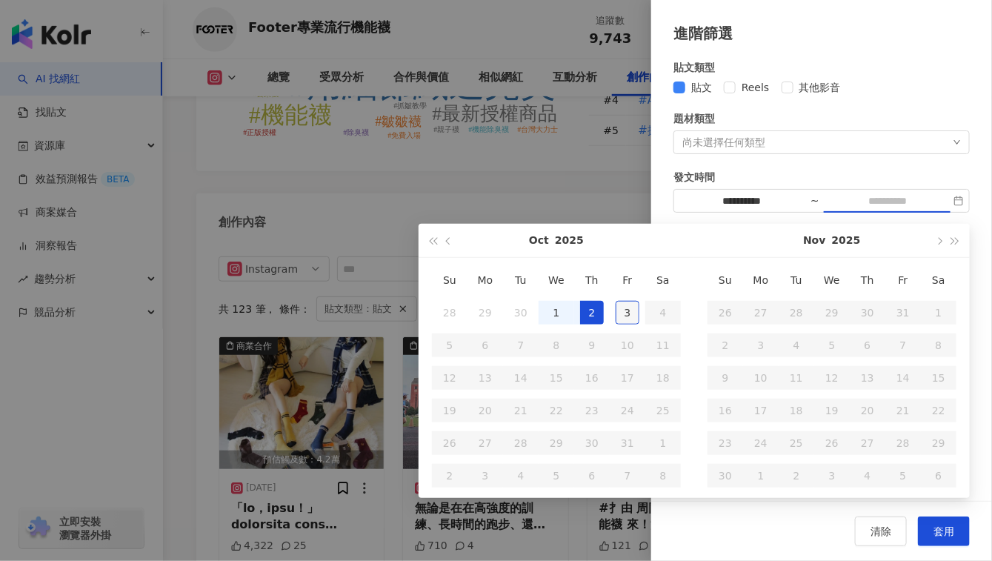
type input "**********"
click at [630, 305] on div "3" at bounding box center [628, 313] width 24 height 24
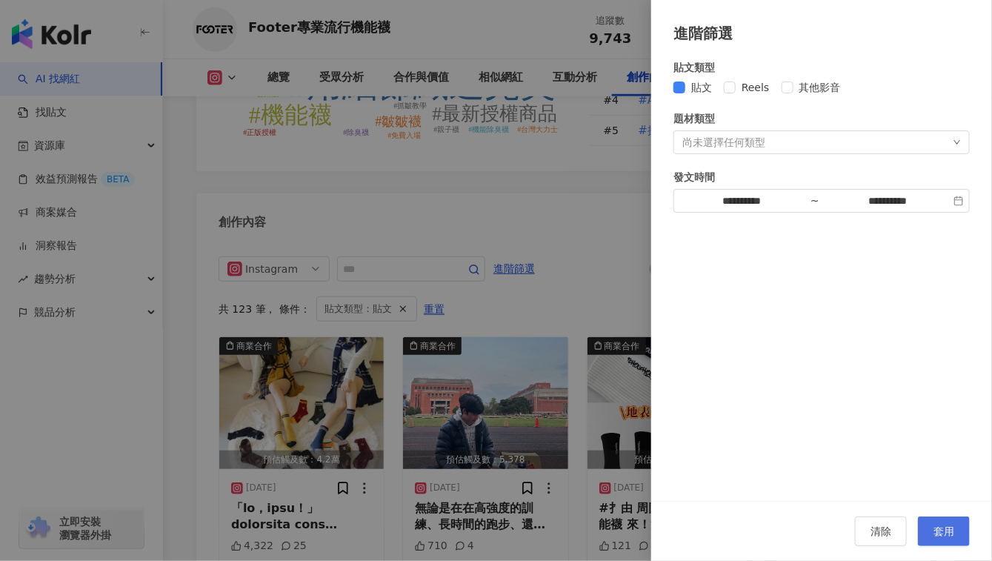
click at [958, 531] on button "套用" at bounding box center [944, 532] width 52 height 30
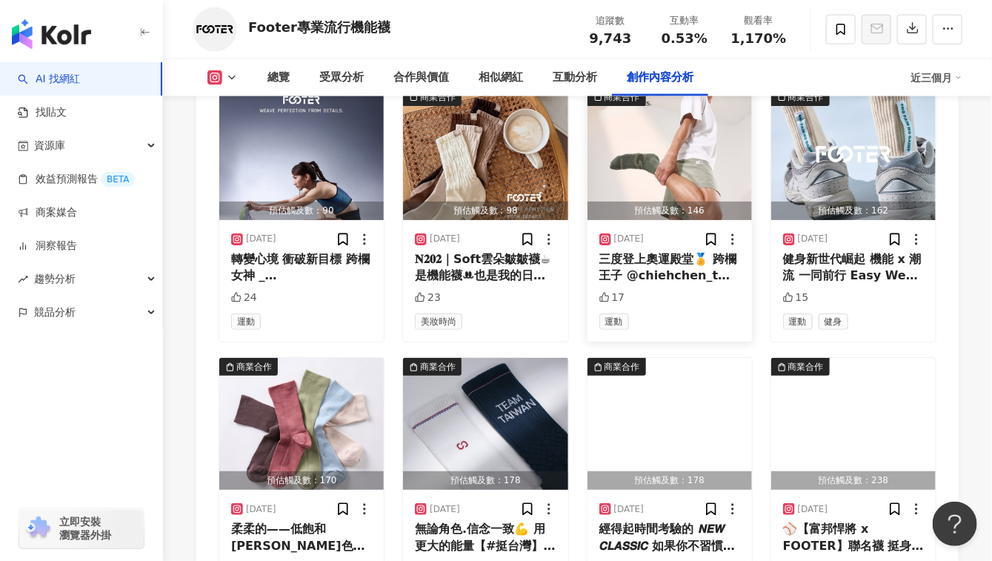
scroll to position [5068, 0]
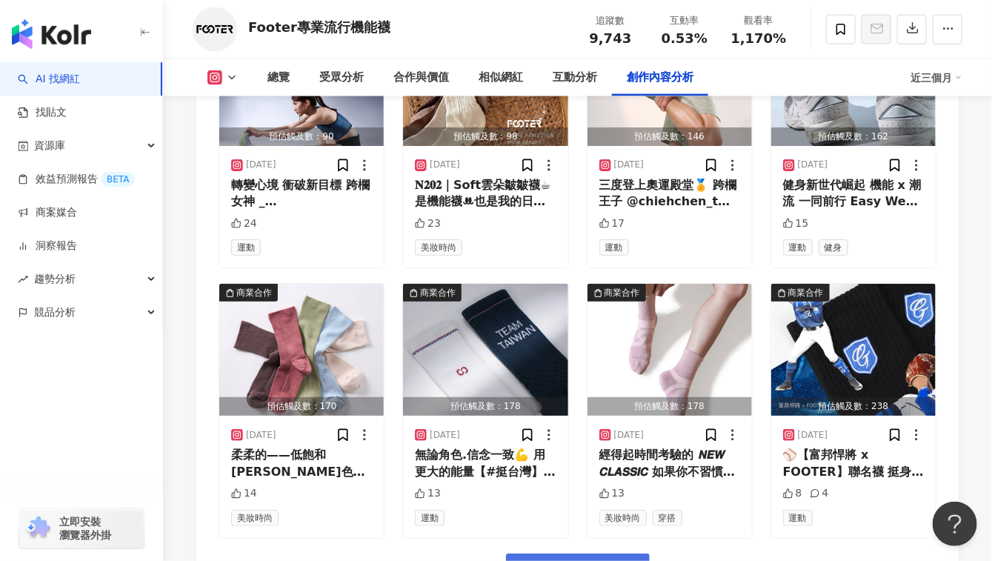
click at [612, 560] on span "看更多創作內容" at bounding box center [587, 570] width 93 height 16
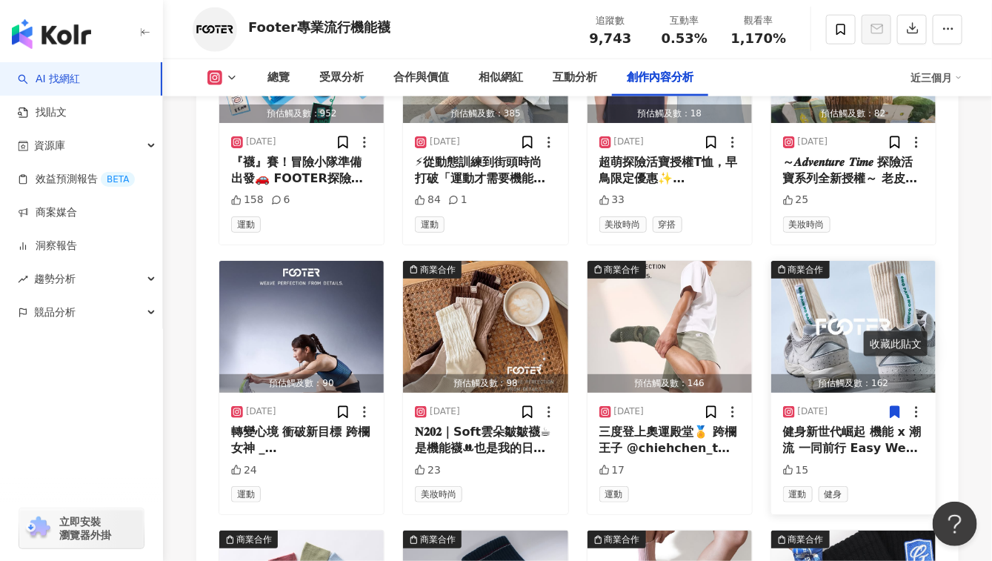
scroll to position [4846, 0]
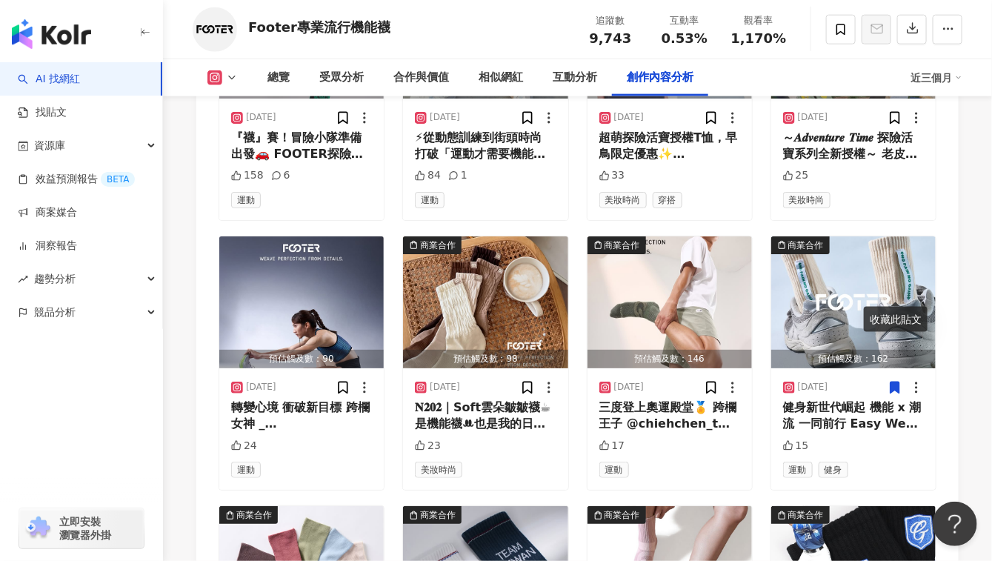
drag, startPoint x: 952, startPoint y: 345, endPoint x: 916, endPoint y: 331, distance: 38.9
click at [894, 382] on icon at bounding box center [895, 387] width 9 height 11
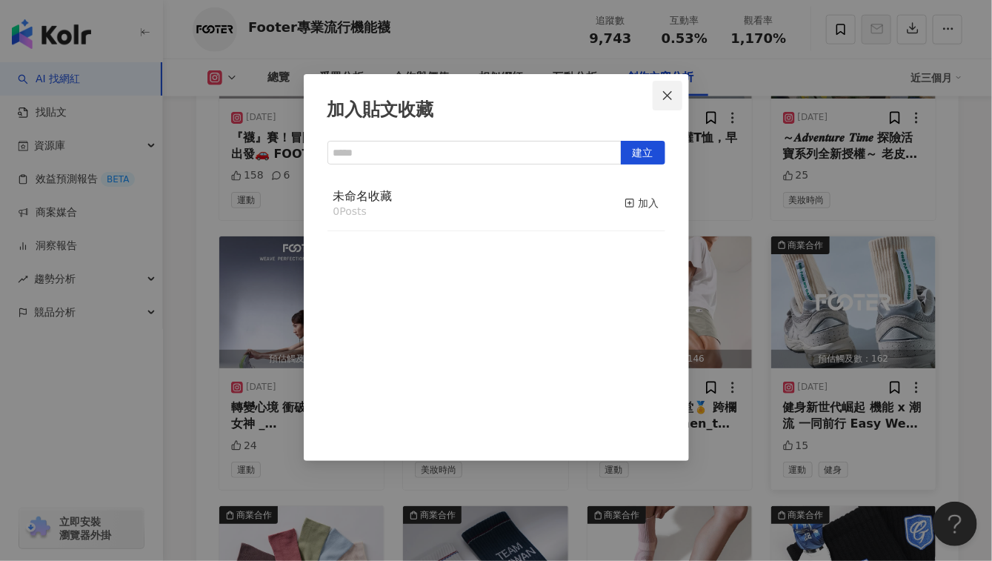
click at [662, 90] on icon "close" at bounding box center [668, 96] width 12 height 12
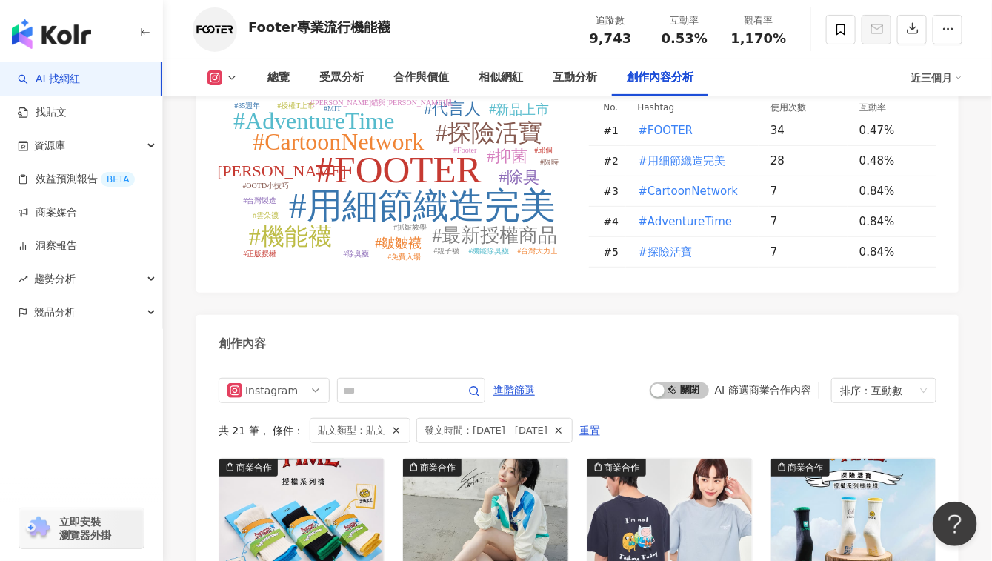
scroll to position [4346, 0]
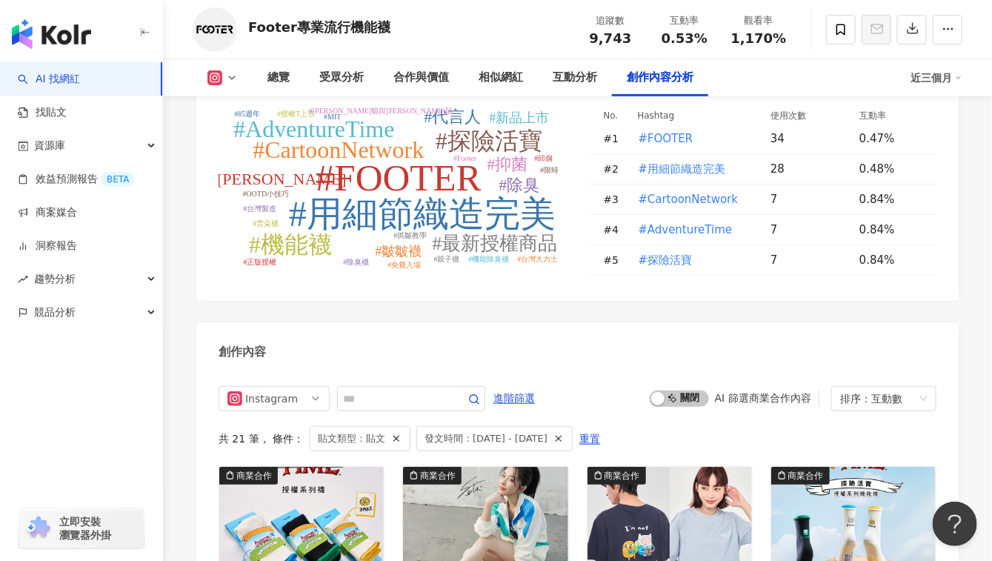
click at [524, 431] on span "發文時間：2025/7/1 - 2025/10/3" at bounding box center [486, 439] width 123 height 16
click at [497, 431] on span "發文時間：2025/7/1 - 2025/10/3" at bounding box center [486, 439] width 123 height 16
click at [535, 387] on span "進階篩選" at bounding box center [515, 399] width 42 height 24
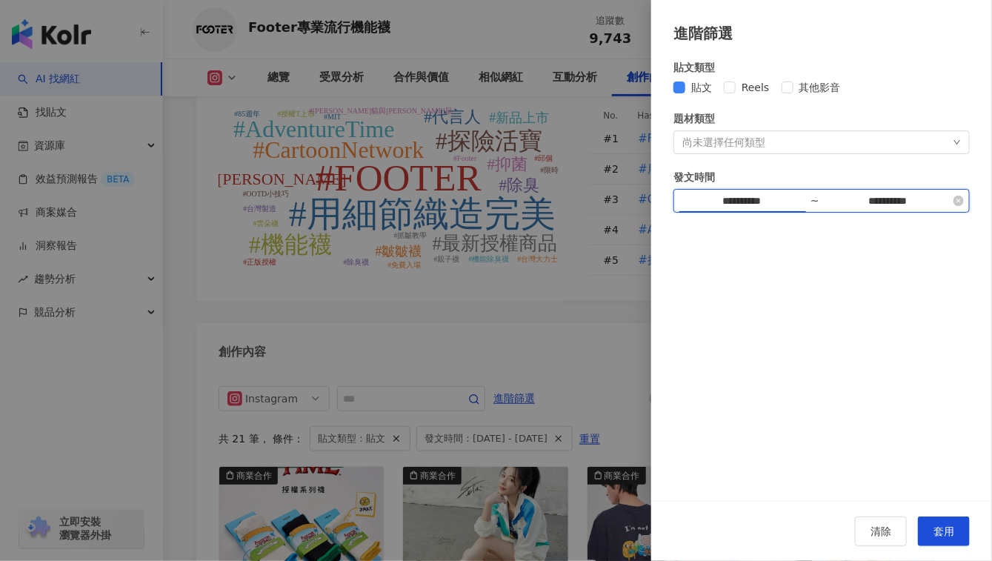
click at [754, 200] on input "**********" at bounding box center [742, 201] width 125 height 16
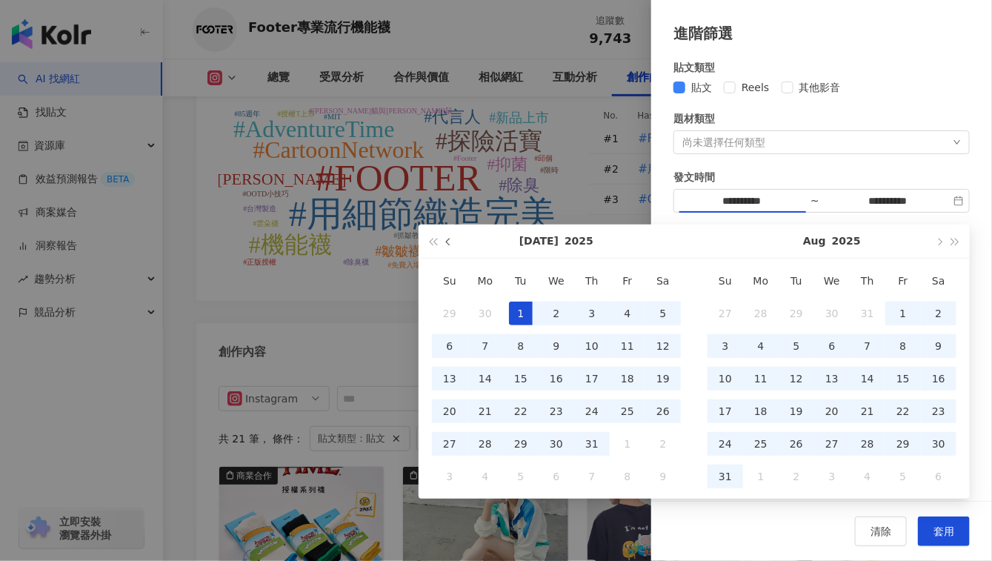
click at [450, 242] on span "button" at bounding box center [449, 241] width 7 height 7
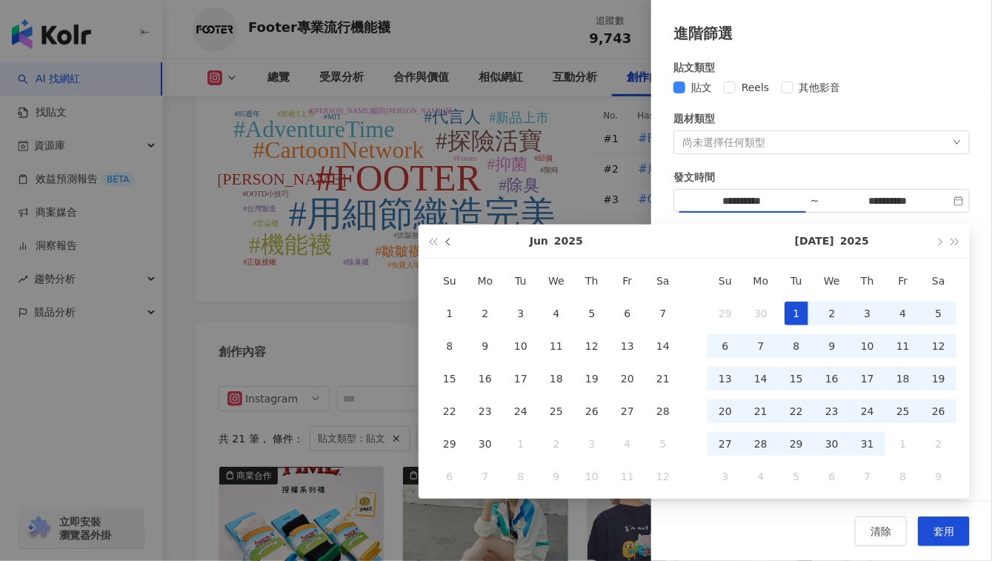
click at [450, 242] on span "button" at bounding box center [449, 241] width 7 height 7
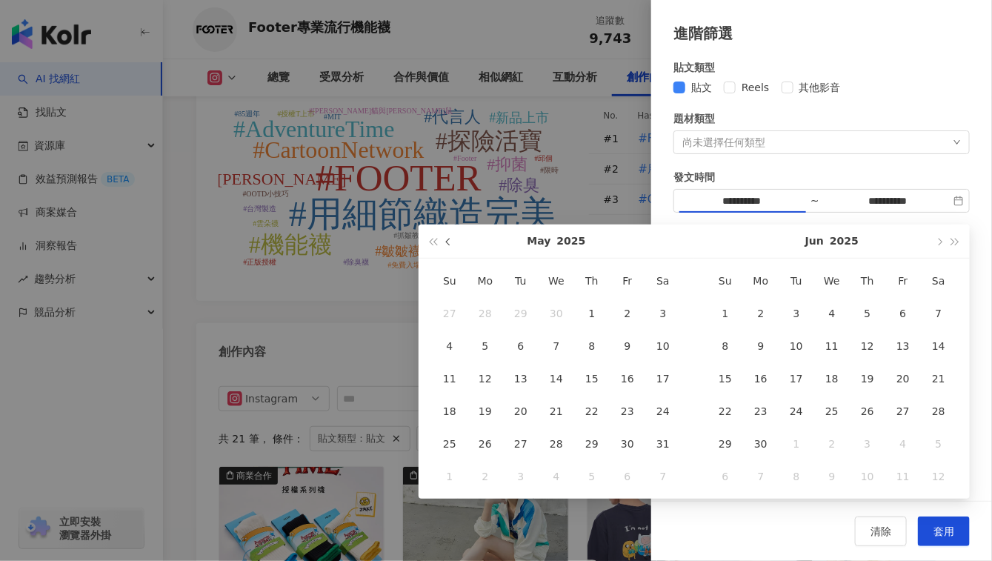
click at [450, 242] on span "button" at bounding box center [449, 241] width 7 height 7
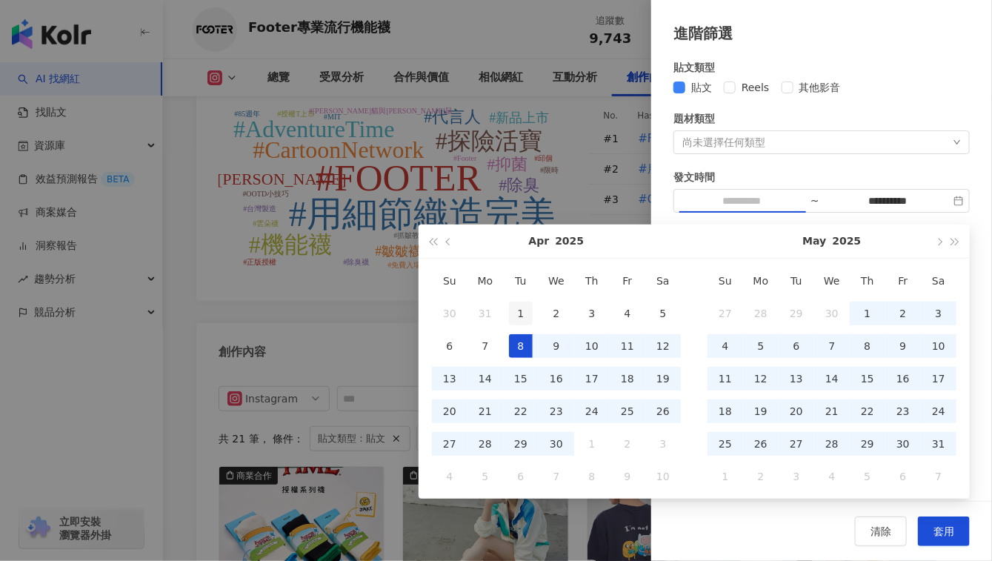
type input "**********"
click at [516, 317] on div "1" at bounding box center [521, 314] width 24 height 24
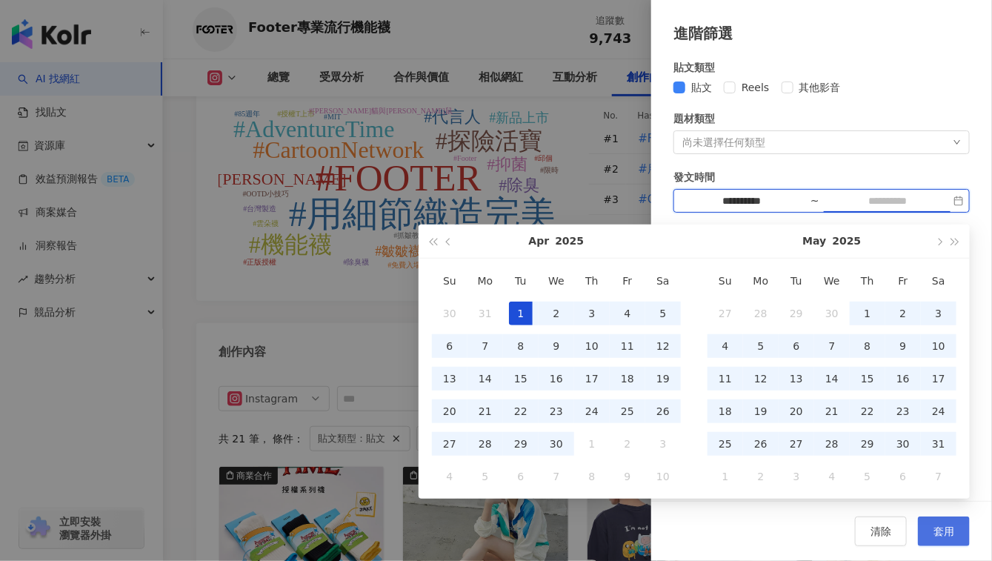
type input "**********"
click at [947, 531] on span "套用" at bounding box center [944, 531] width 21 height 12
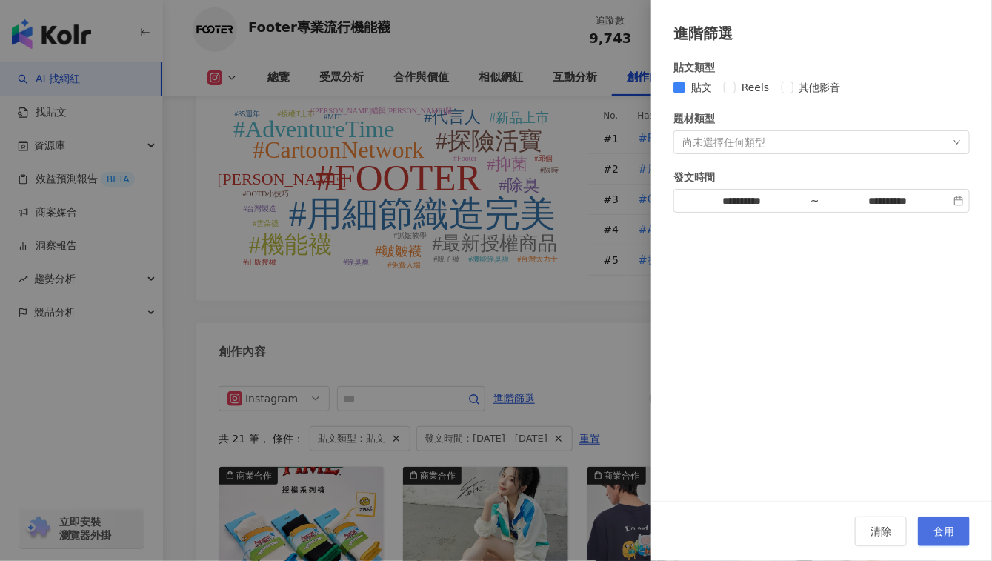
scroll to position [4476, 0]
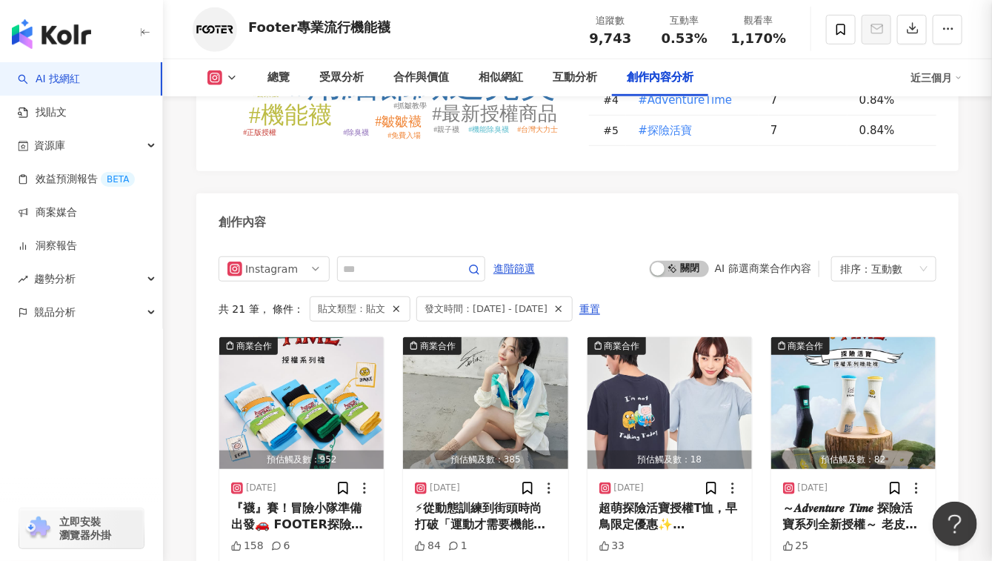
click at [543, 301] on span "發文時間：2025/7/1 - 2025/10/3" at bounding box center [486, 309] width 123 height 16
click at [600, 298] on span "重置" at bounding box center [590, 310] width 21 height 24
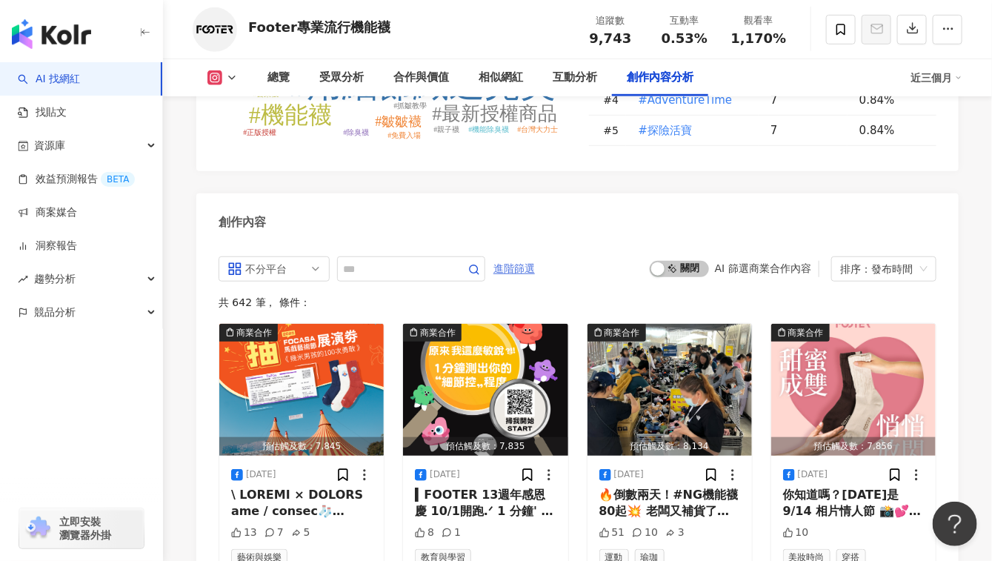
click at [535, 257] on span "進階篩選" at bounding box center [515, 269] width 42 height 24
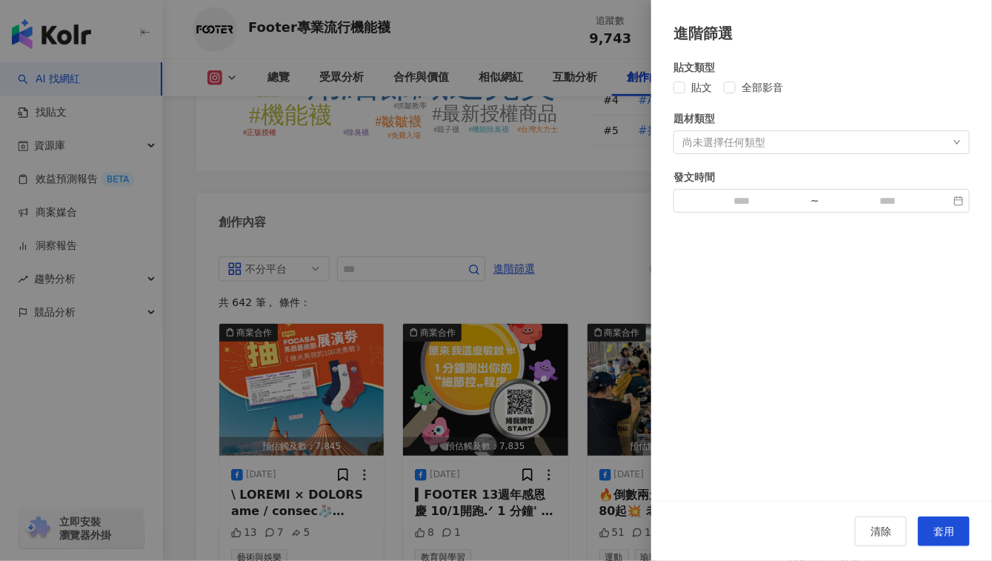
click at [746, 142] on div "尚未選擇任何類型" at bounding box center [724, 142] width 83 height 12
click at [741, 196] on input at bounding box center [742, 201] width 125 height 16
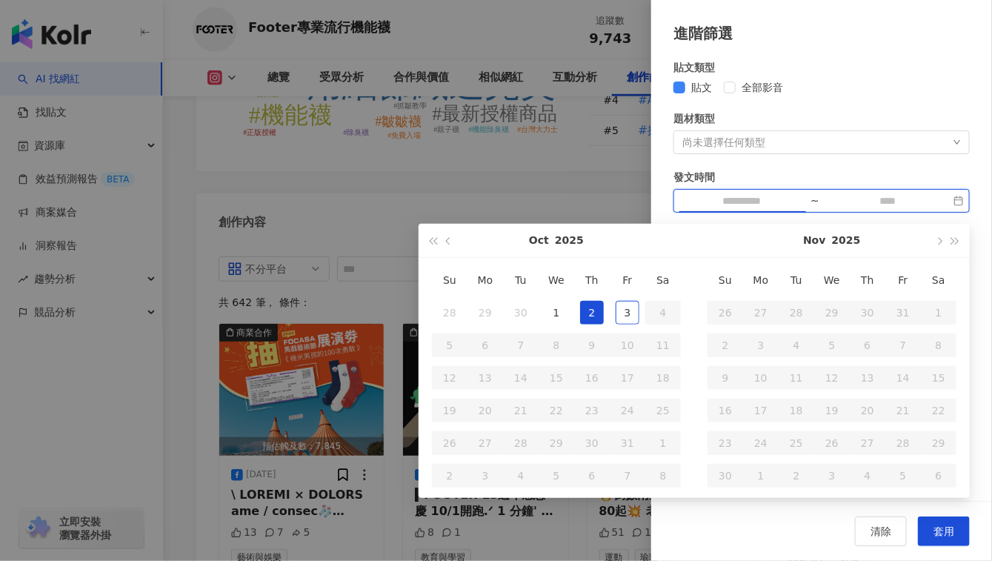
type input "**********"
click at [454, 241] on button "button" at bounding box center [449, 240] width 16 height 33
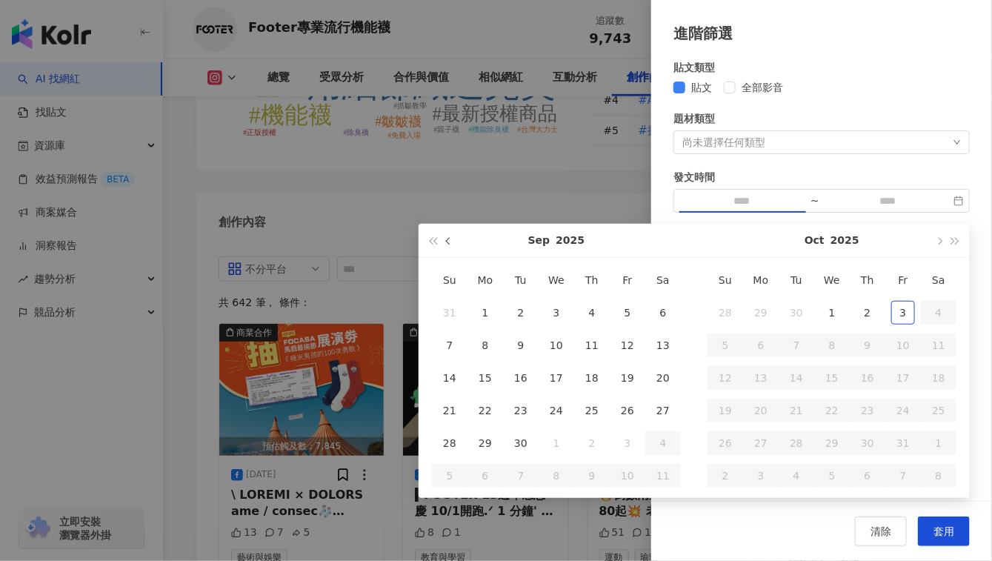
click at [454, 241] on button "button" at bounding box center [449, 240] width 16 height 33
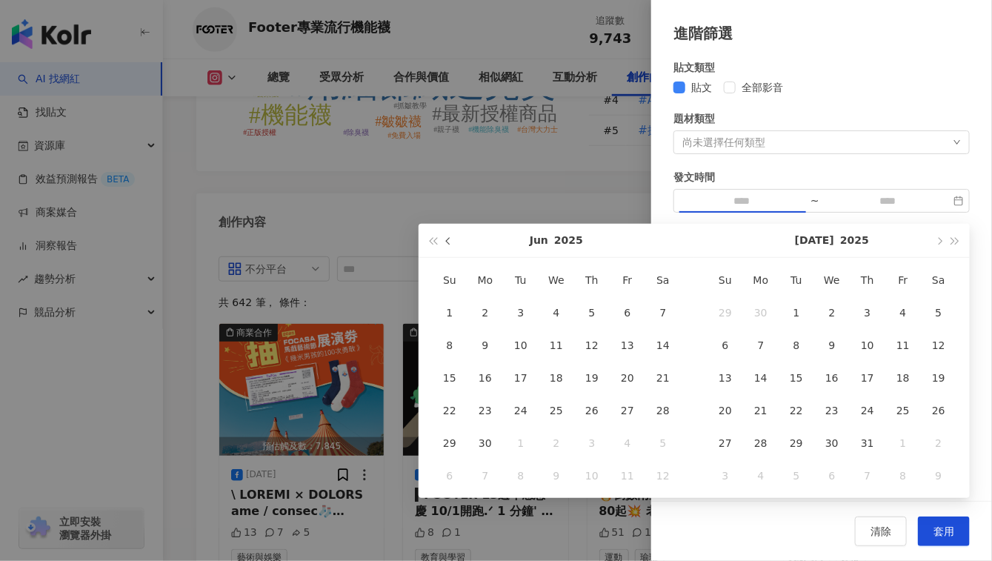
click at [454, 241] on button "button" at bounding box center [449, 240] width 16 height 33
type input "**********"
click at [529, 308] on div "1" at bounding box center [521, 313] width 24 height 24
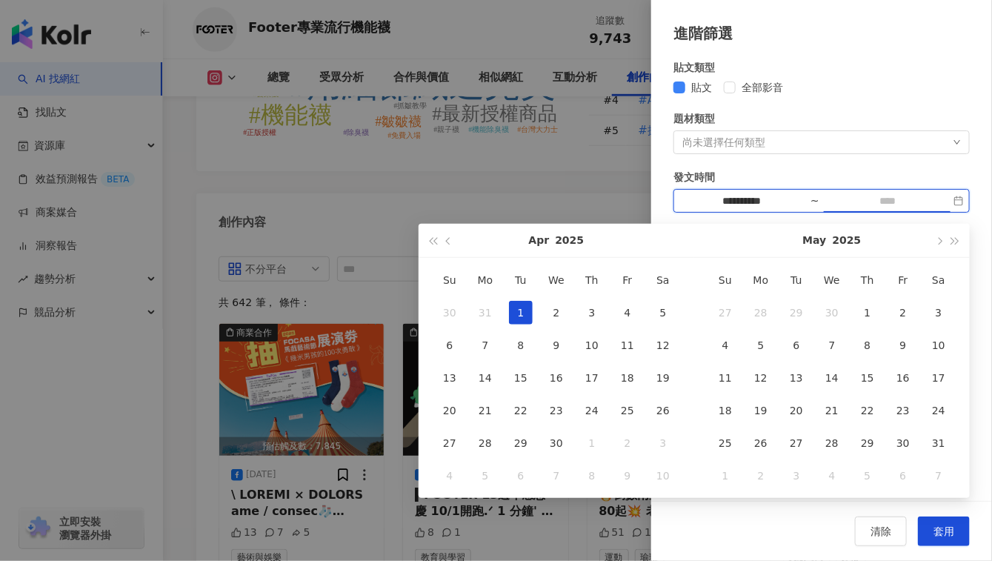
type input "**********"
click at [938, 236] on button "button" at bounding box center [939, 240] width 16 height 33
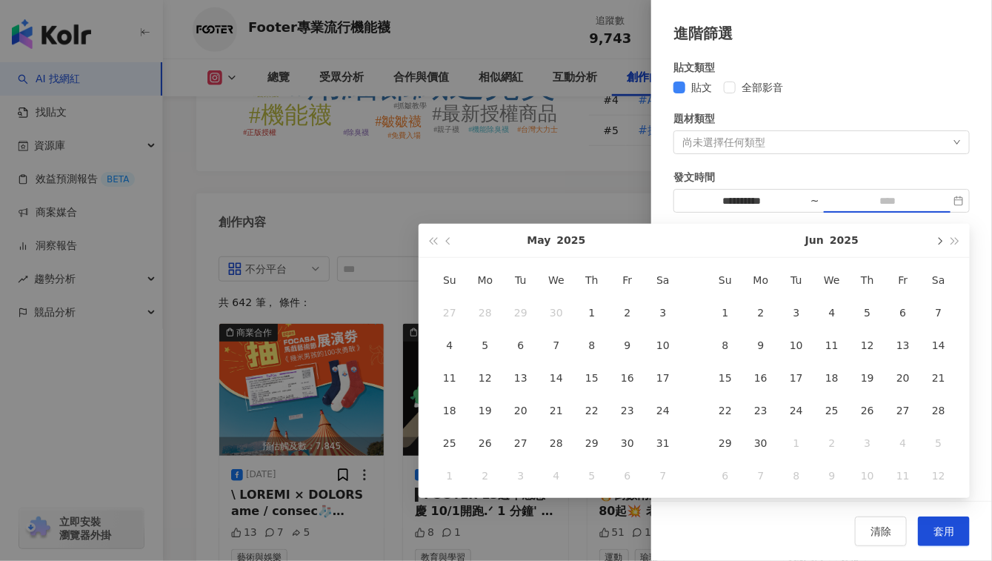
click at [938, 236] on button "button" at bounding box center [939, 240] width 16 height 33
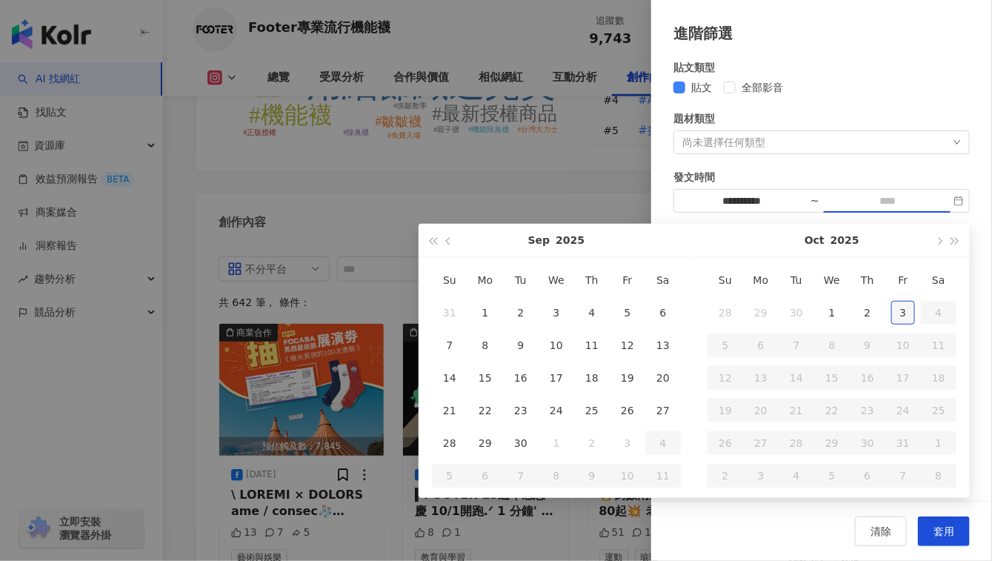
type input "**********"
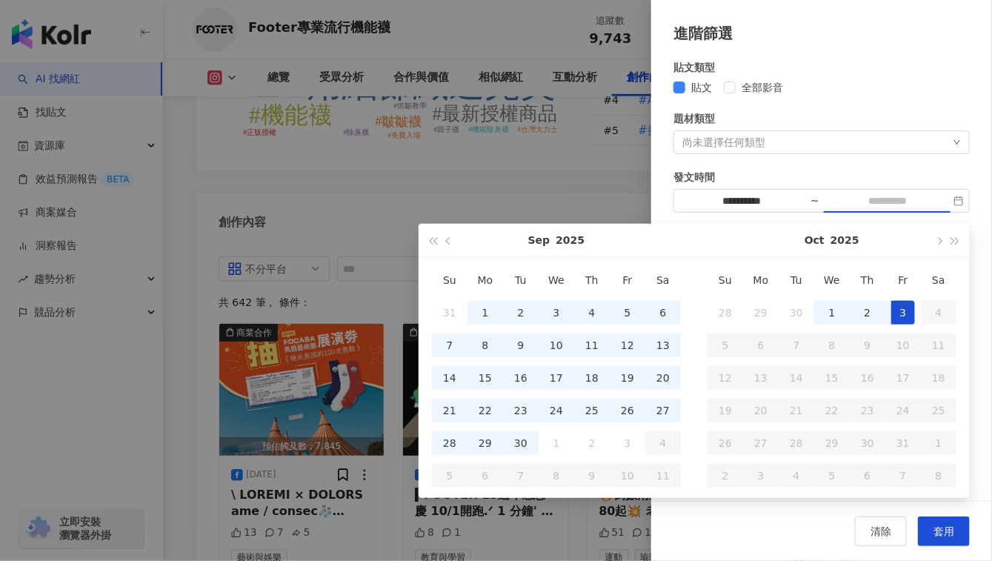
click at [910, 316] on div "3" at bounding box center [904, 313] width 24 height 24
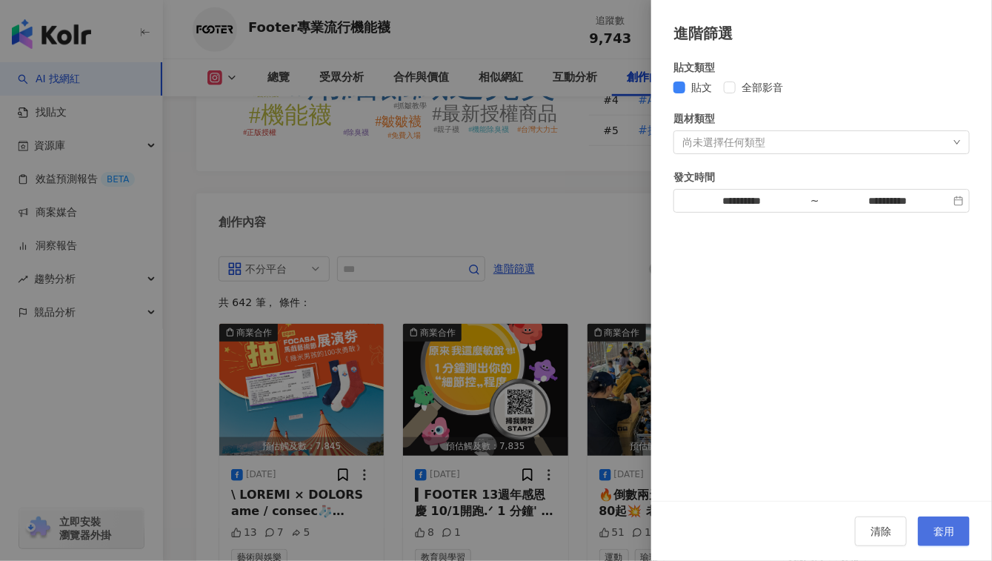
click at [945, 522] on button "套用" at bounding box center [944, 532] width 52 height 30
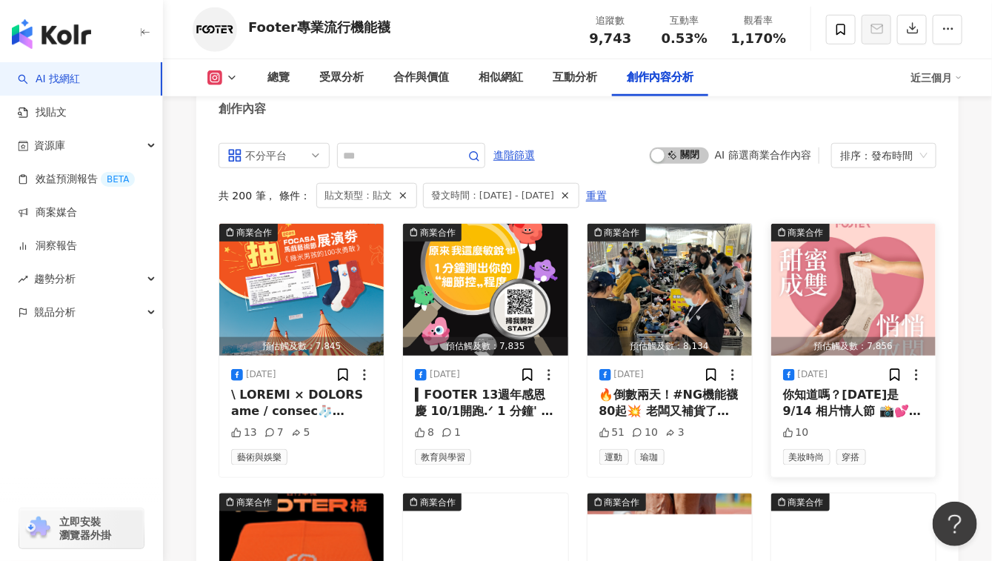
scroll to position [4476, 0]
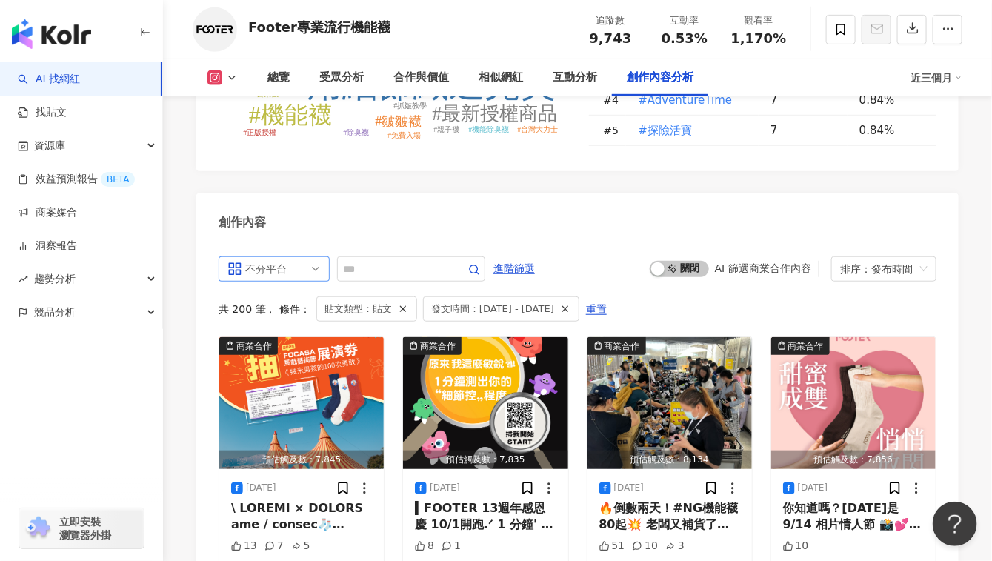
click at [277, 257] on div "不分平台" at bounding box center [269, 269] width 48 height 24
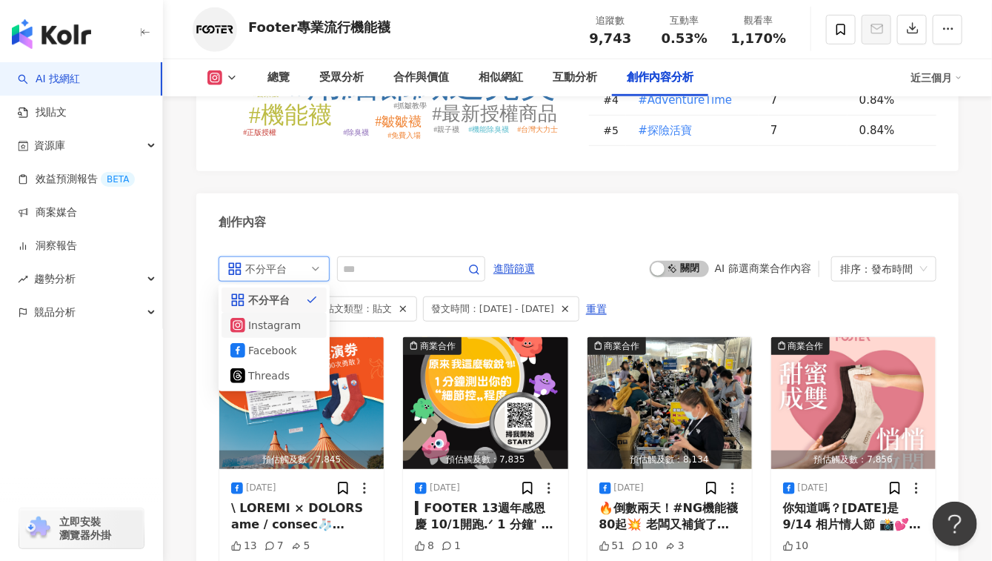
click at [271, 317] on div "Instagram" at bounding box center [272, 325] width 48 height 16
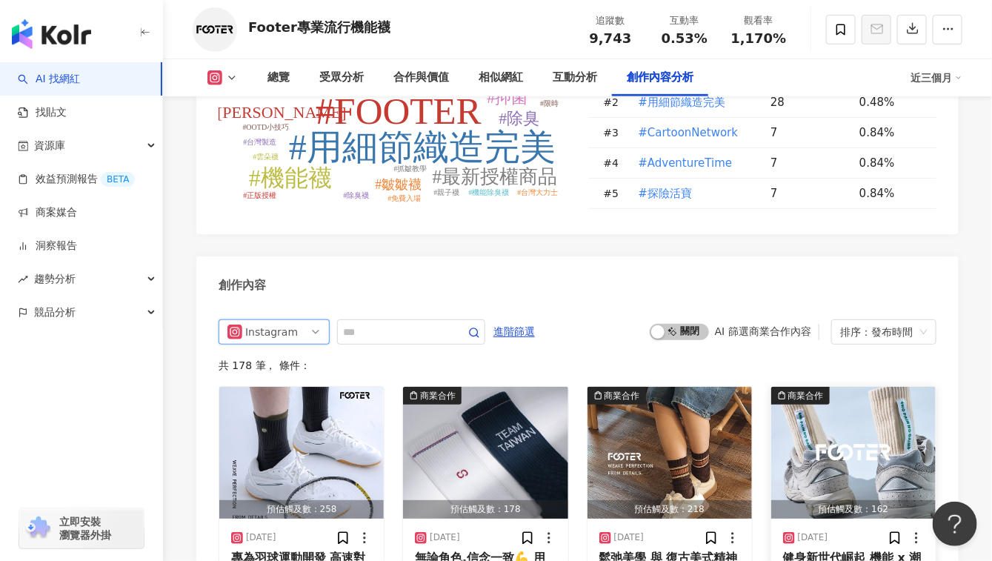
scroll to position [4401, 0]
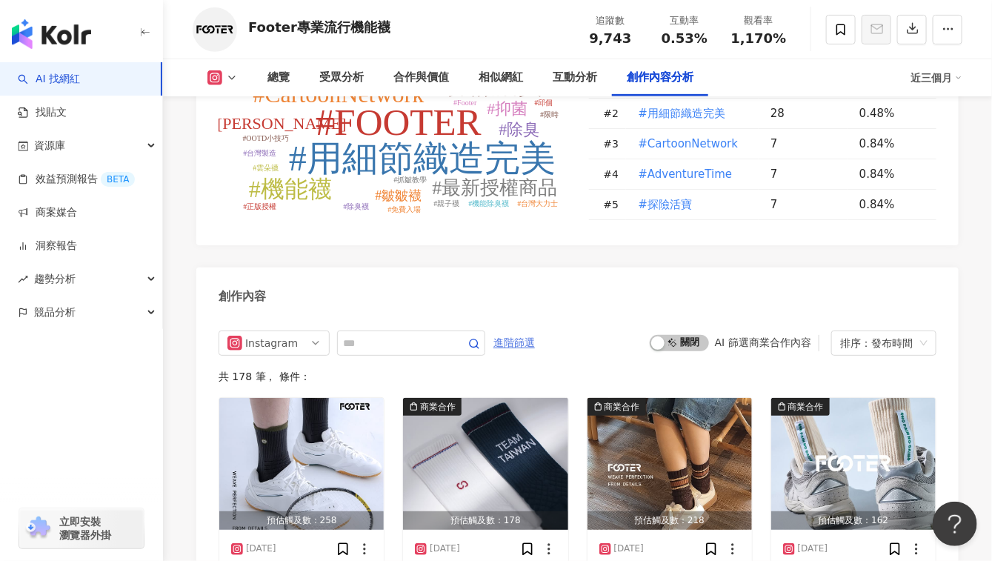
click at [535, 331] on span "進階篩選" at bounding box center [515, 343] width 42 height 24
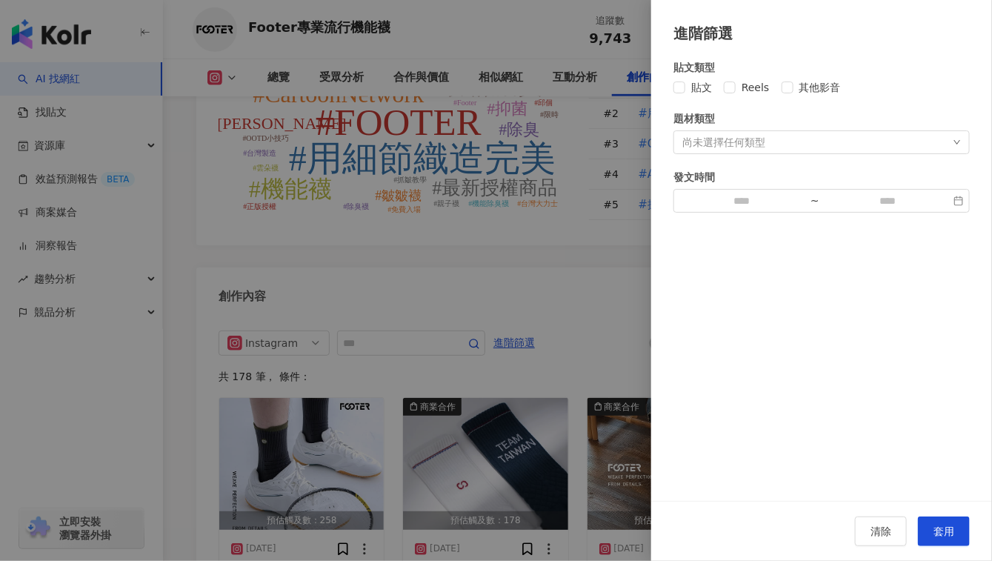
click at [704, 136] on div "尚未選擇任何類型" at bounding box center [724, 142] width 83 height 12
click at [748, 201] on input at bounding box center [742, 201] width 125 height 16
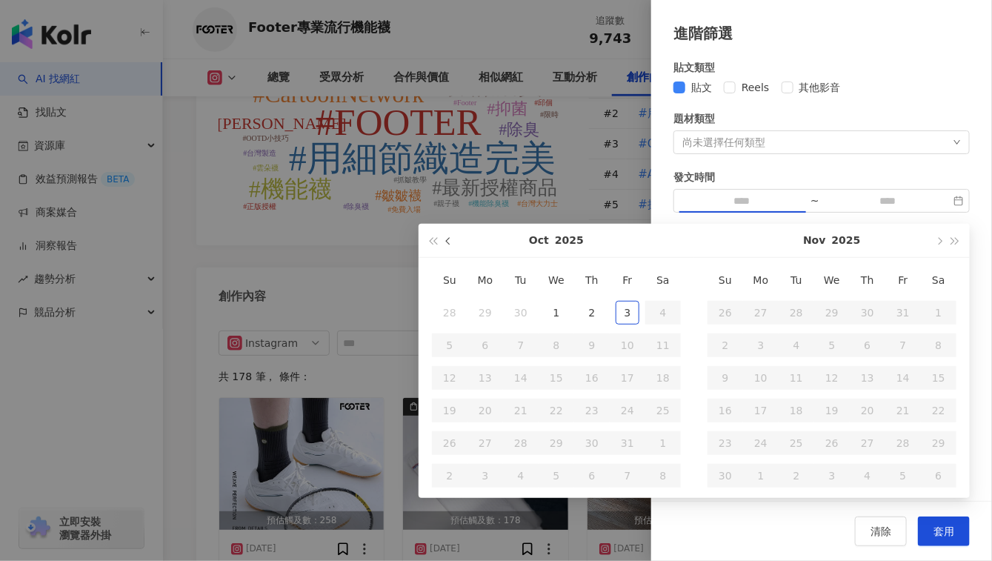
click at [449, 238] on span "button" at bounding box center [449, 240] width 7 height 7
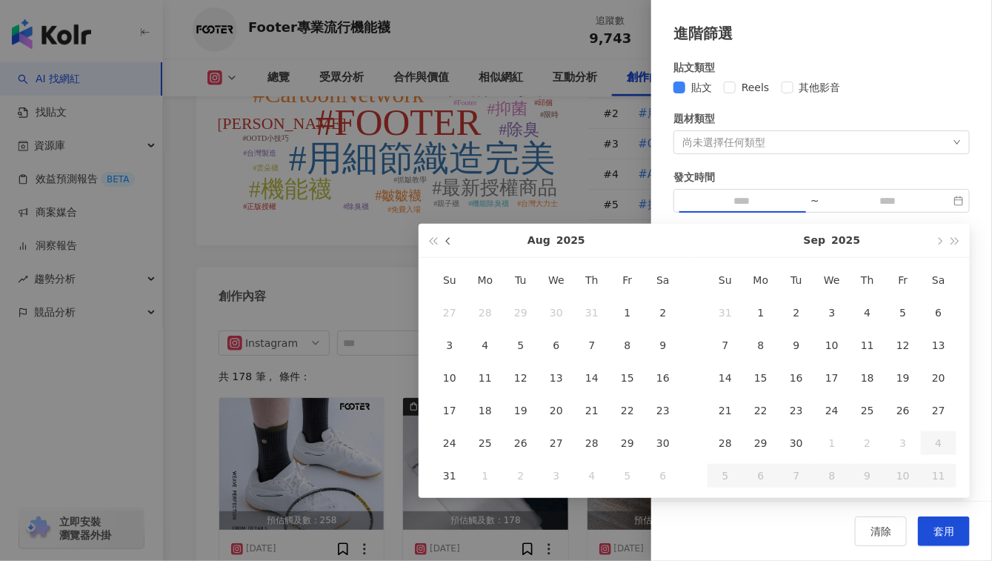
click at [449, 238] on span "button" at bounding box center [449, 240] width 7 height 7
type input "**********"
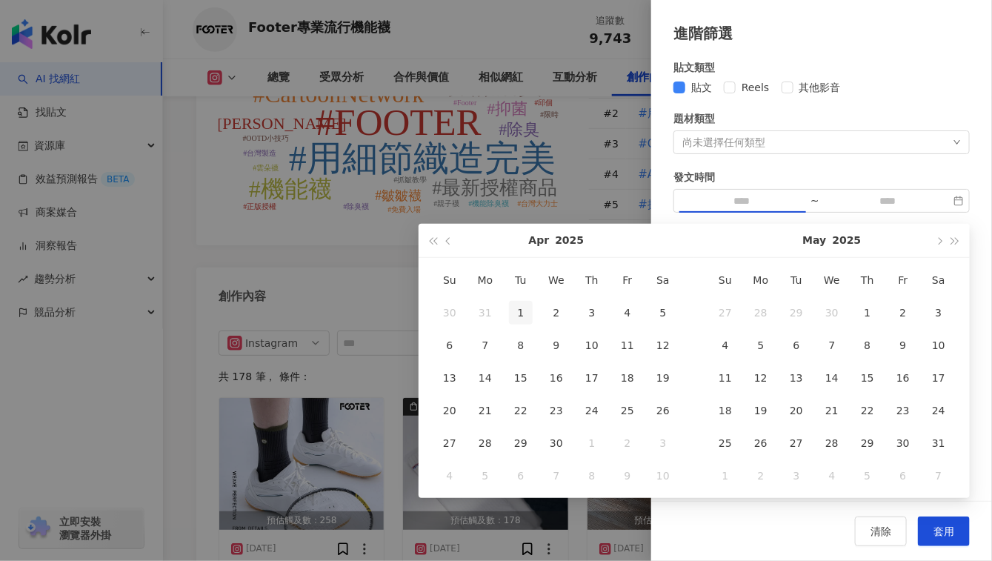
type input "**********"
drag, startPoint x: 521, startPoint y: 307, endPoint x: 1000, endPoint y: 222, distance: 486.3
click at [522, 305] on div "1" at bounding box center [521, 313] width 24 height 24
click at [943, 239] on button "button" at bounding box center [939, 240] width 16 height 33
click at [942, 239] on button "button" at bounding box center [939, 240] width 16 height 33
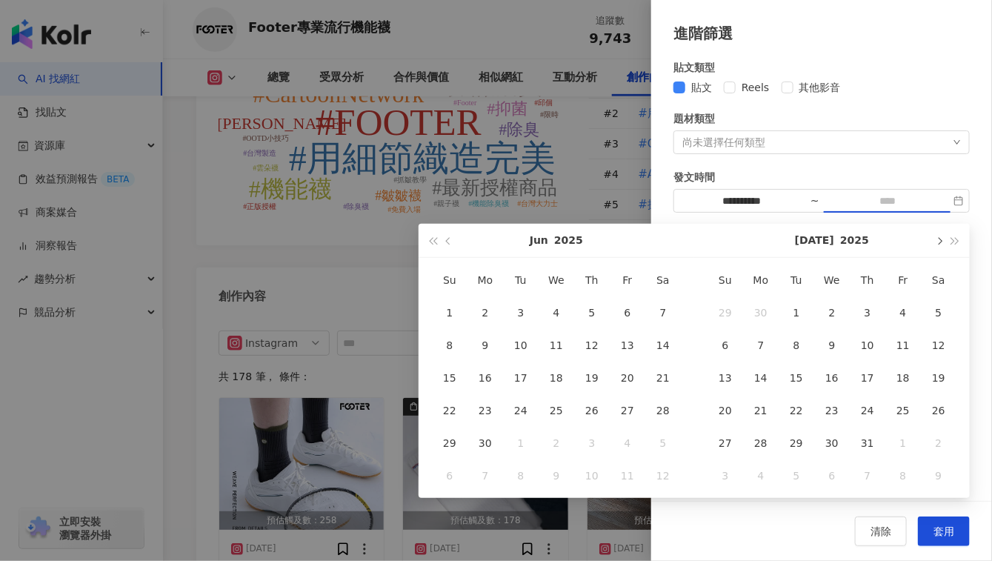
click at [942, 239] on button "button" at bounding box center [939, 240] width 16 height 33
click at [941, 239] on button "button" at bounding box center [939, 240] width 16 height 33
click at [941, 239] on span "button" at bounding box center [938, 240] width 7 height 7
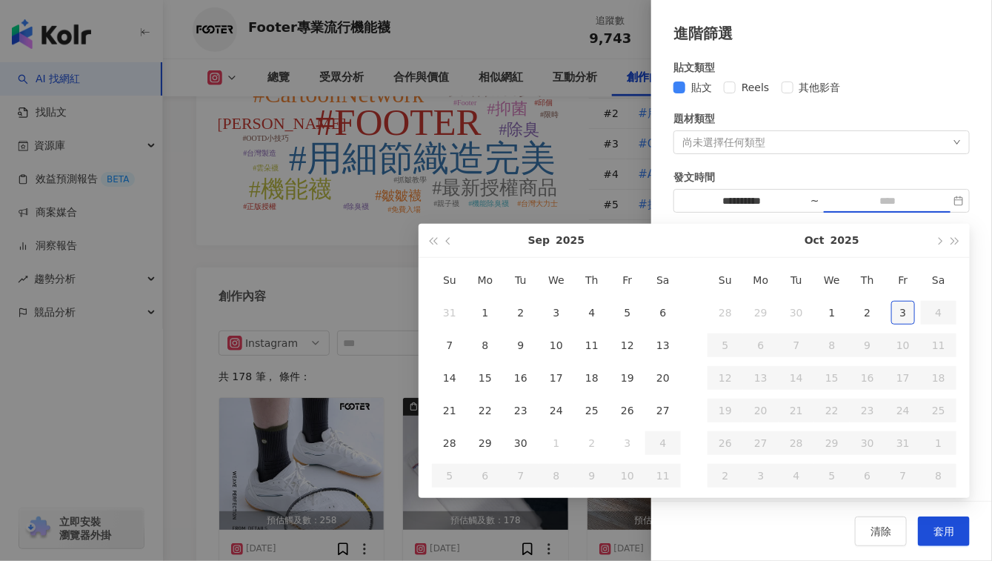
type input "**********"
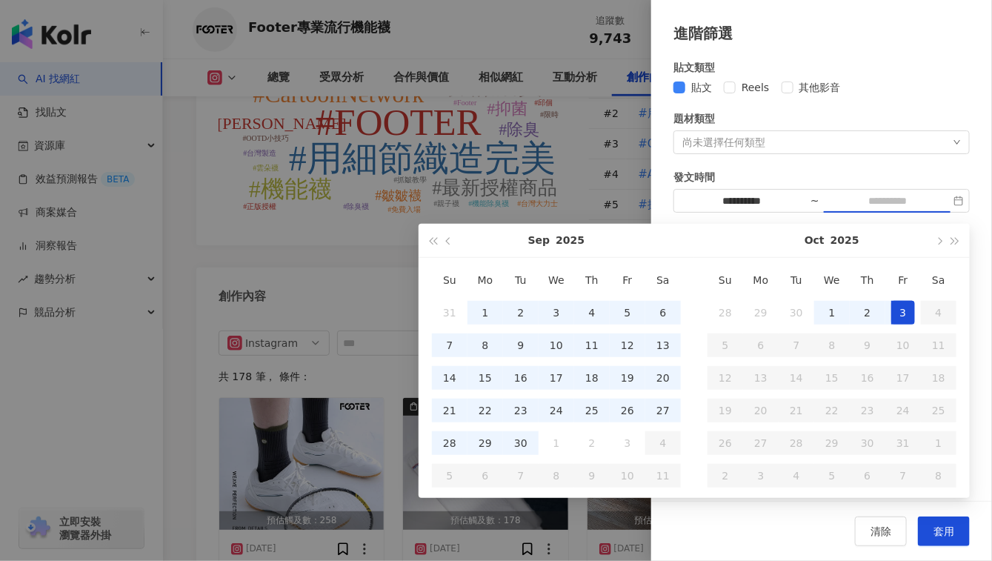
click at [895, 312] on div "3" at bounding box center [904, 313] width 24 height 24
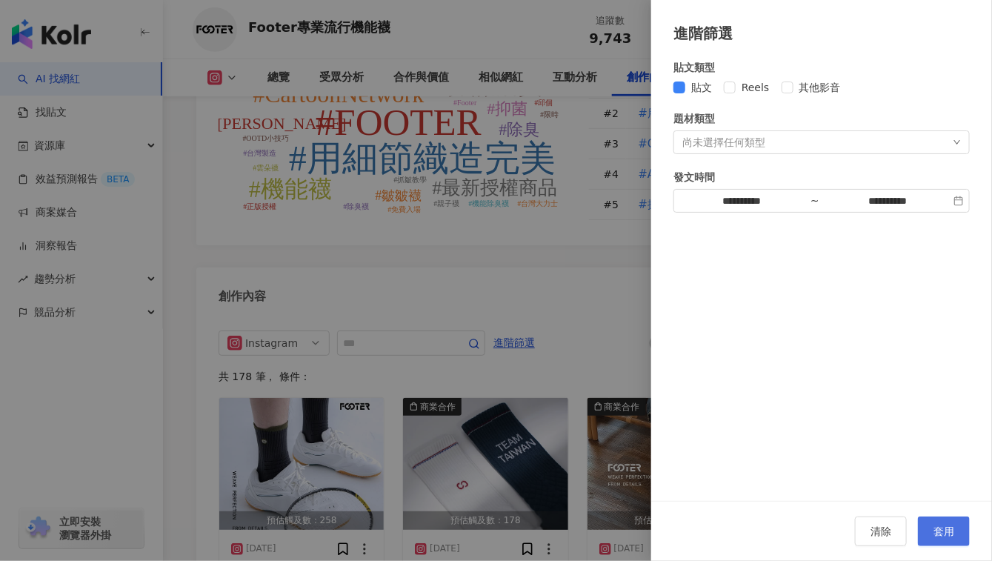
click at [956, 527] on button "套用" at bounding box center [944, 532] width 52 height 30
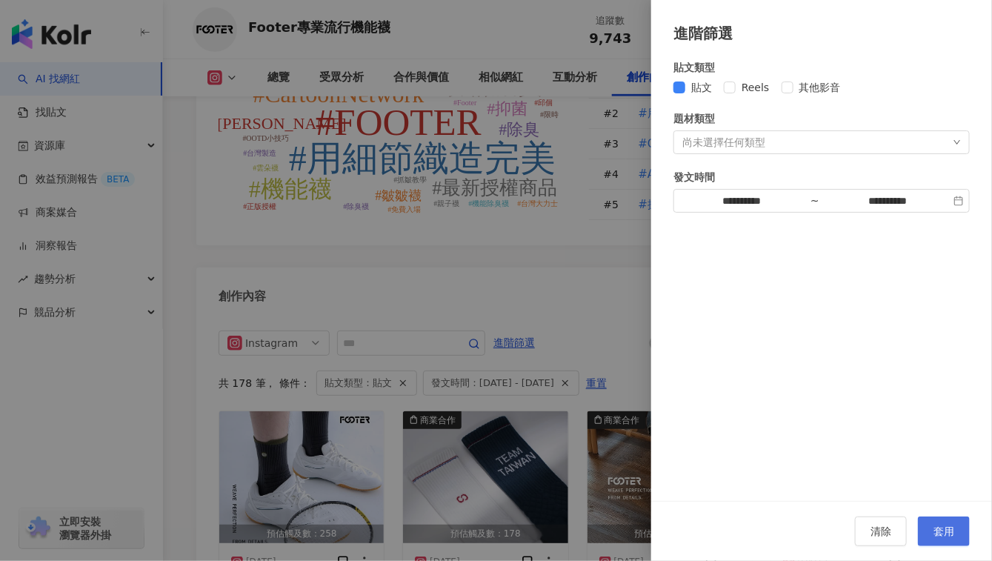
scroll to position [4476, 0]
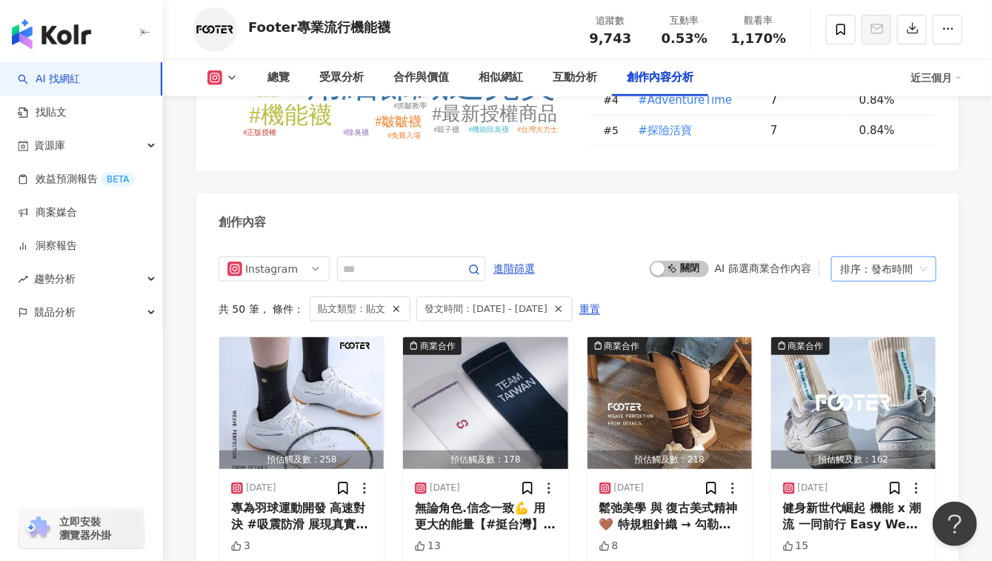
click at [908, 257] on div "排序：發布時間" at bounding box center [877, 269] width 74 height 24
click at [889, 230] on div "互動數" at bounding box center [884, 229] width 82 height 16
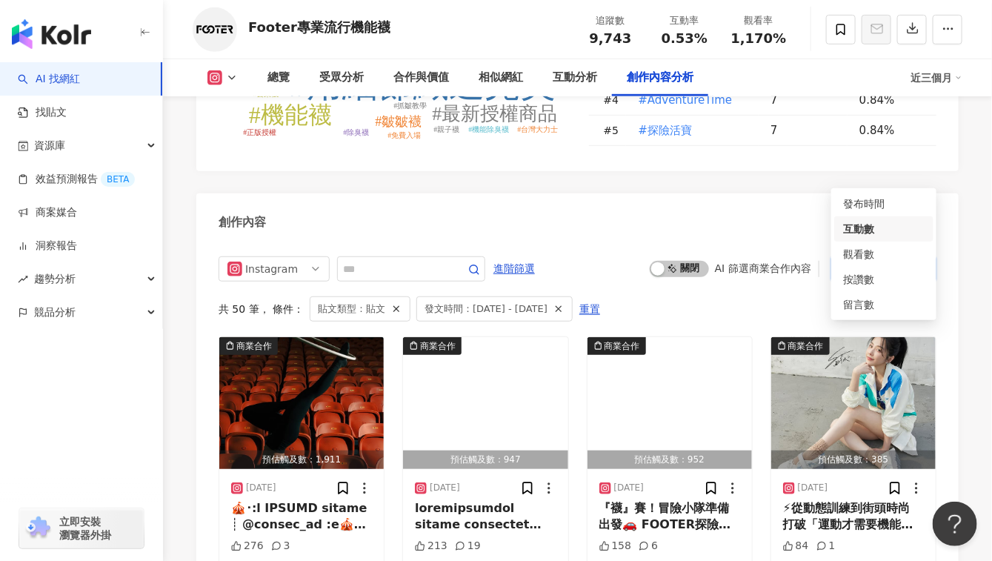
click at [879, 257] on div "互動數" at bounding box center [887, 269] width 31 height 24
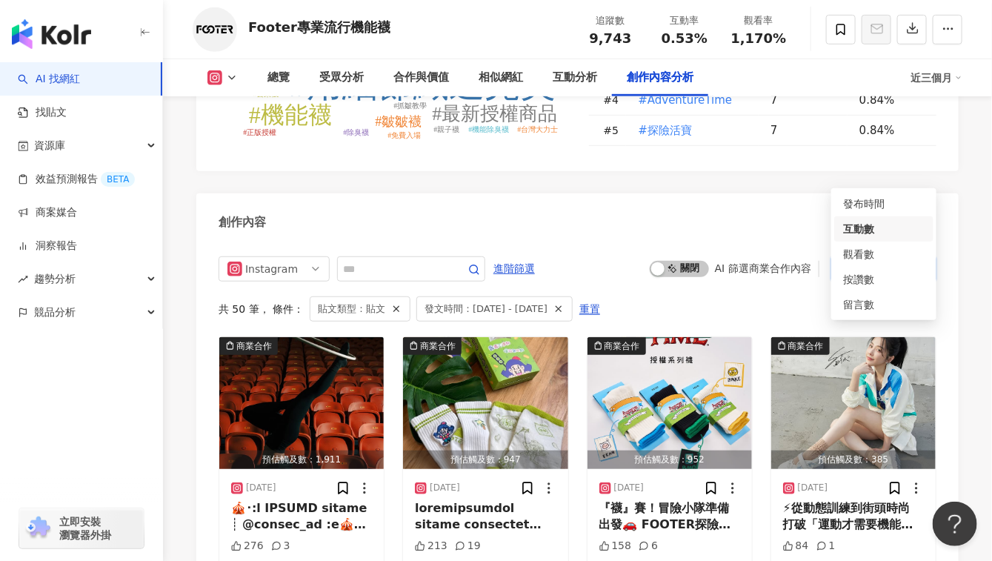
click at [879, 257] on div "互動數" at bounding box center [887, 269] width 31 height 24
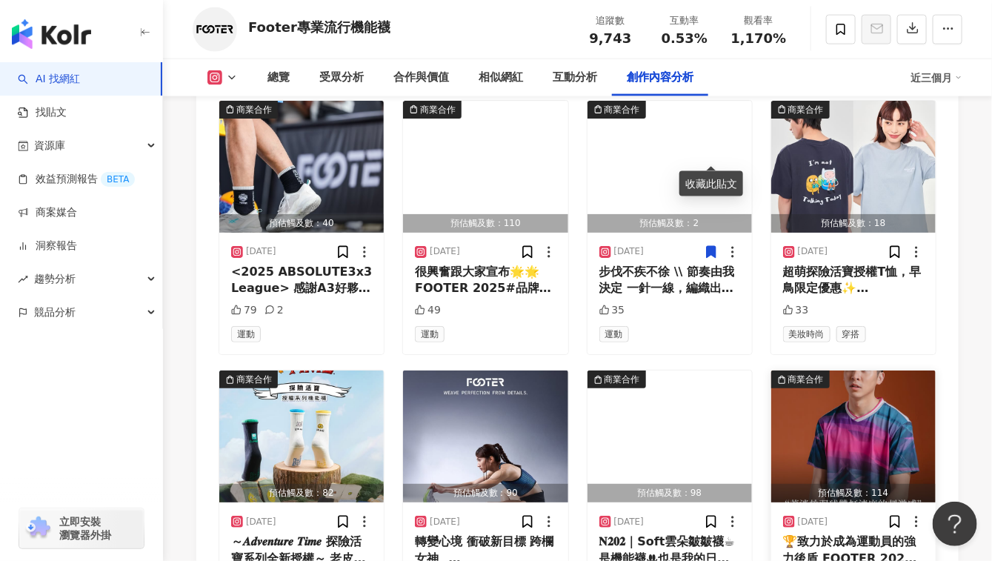
scroll to position [5068, 0]
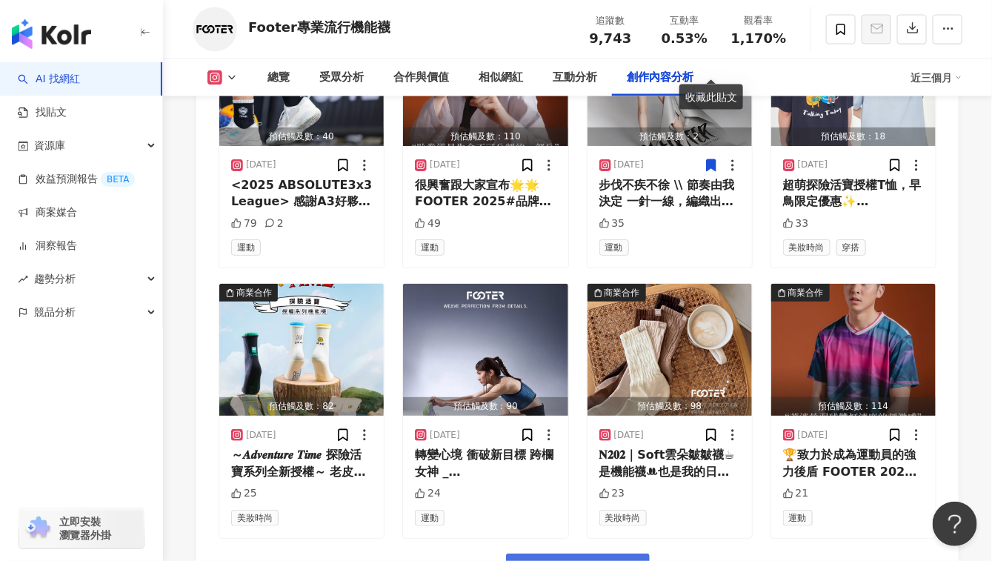
click at [603, 560] on span "看更多創作內容" at bounding box center [587, 570] width 93 height 16
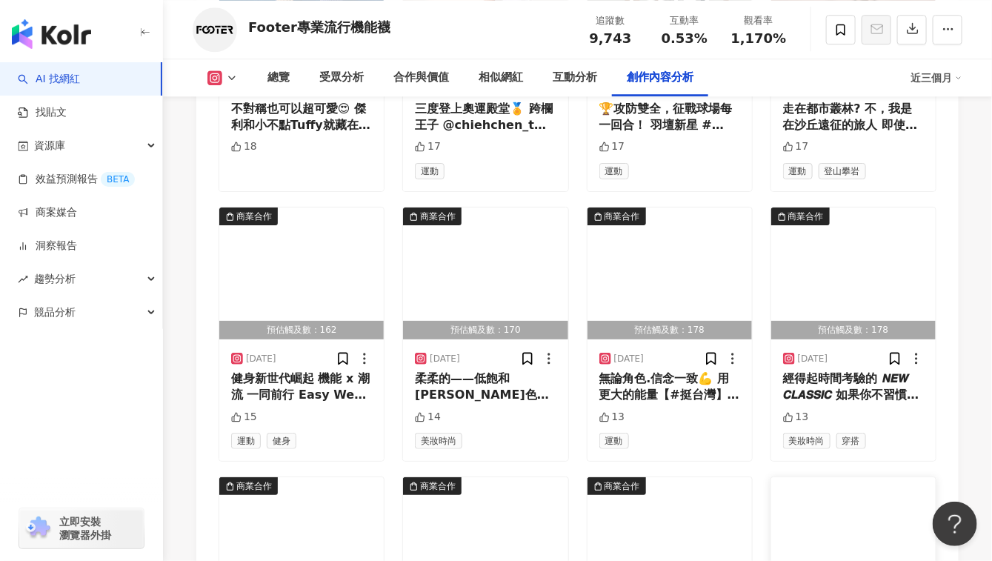
scroll to position [5810, 0]
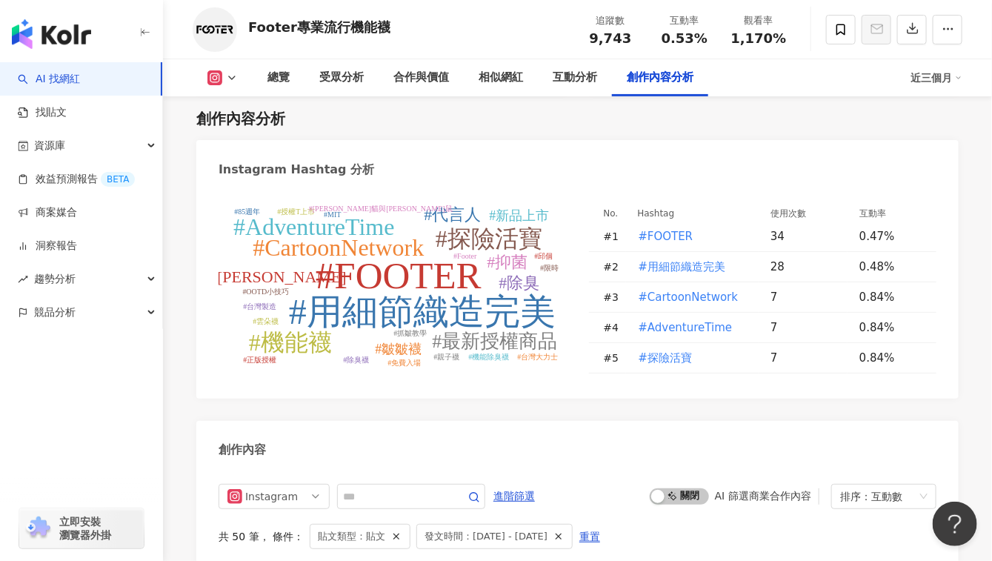
scroll to position [4105, 0]
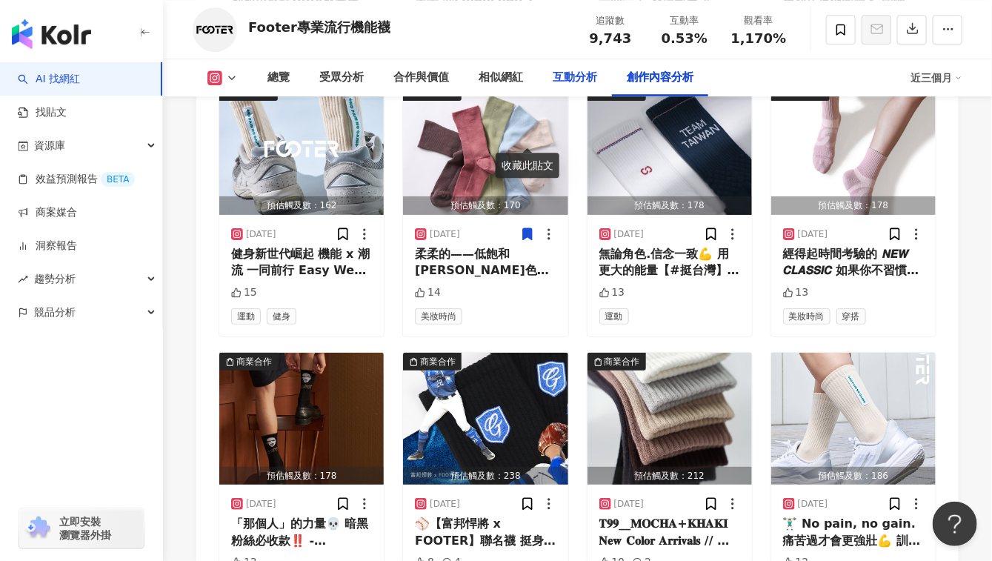
click at [567, 75] on div "互動分析" at bounding box center [575, 78] width 44 height 18
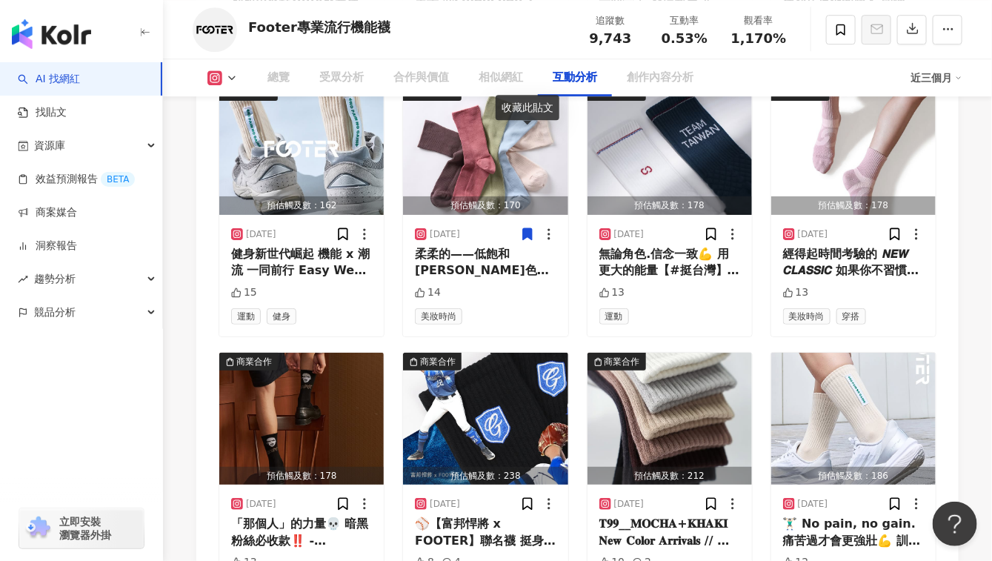
scroll to position [2841, 0]
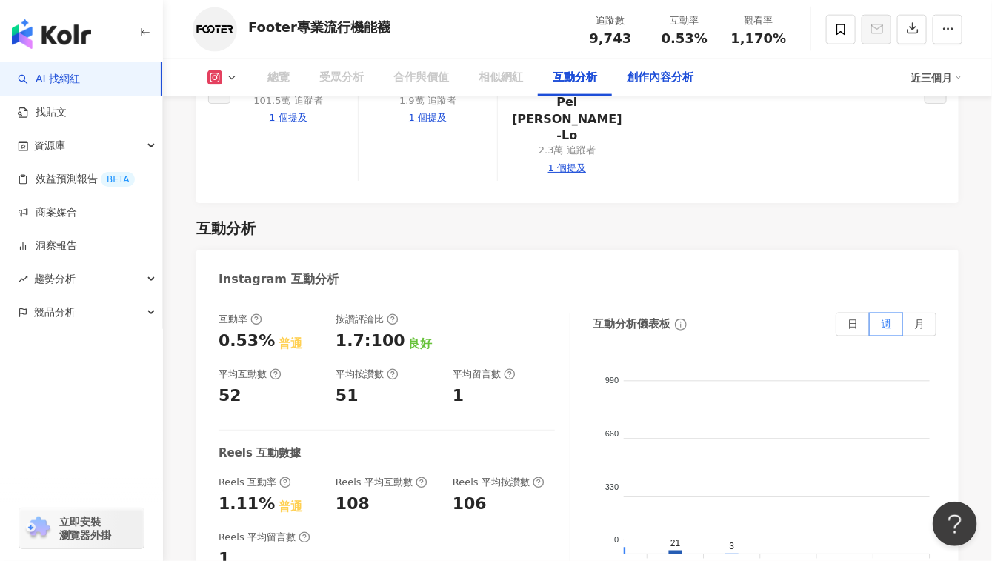
click at [642, 87] on div "創作內容分析" at bounding box center [660, 77] width 96 height 37
click at [663, 74] on div "創作內容分析" at bounding box center [660, 78] width 67 height 18
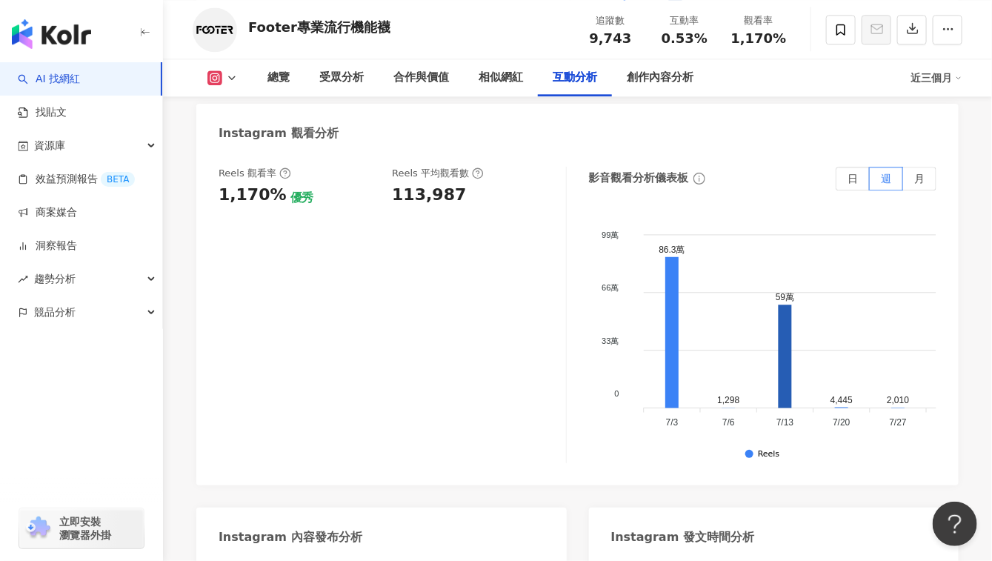
scroll to position [2861, 0]
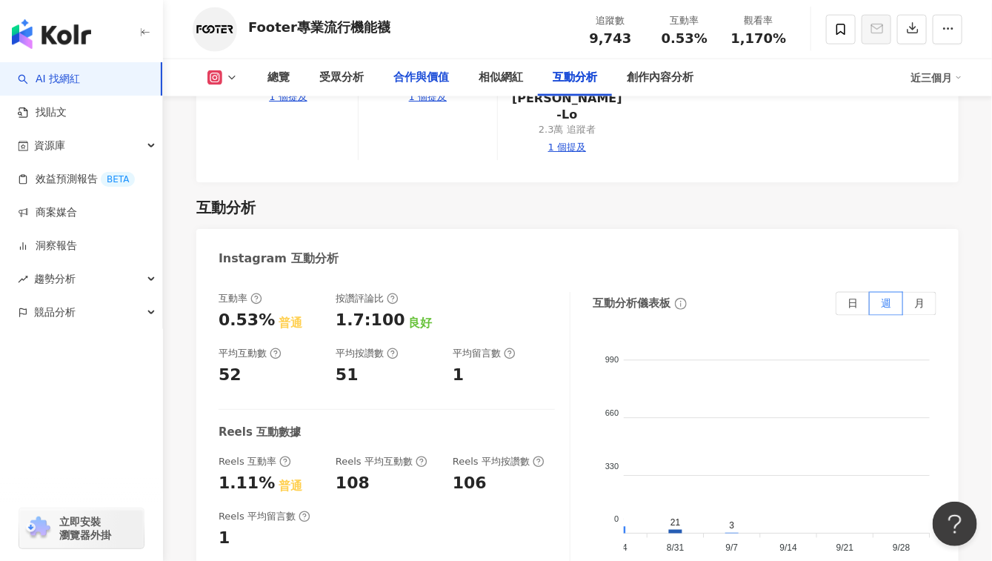
click at [428, 77] on div "合作與價值" at bounding box center [422, 78] width 56 height 18
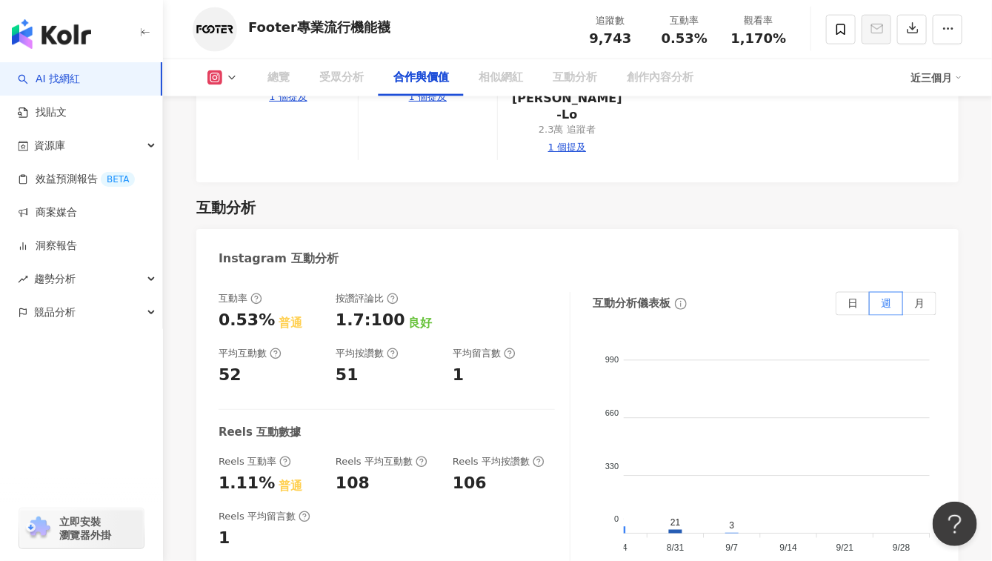
scroll to position [1929, 0]
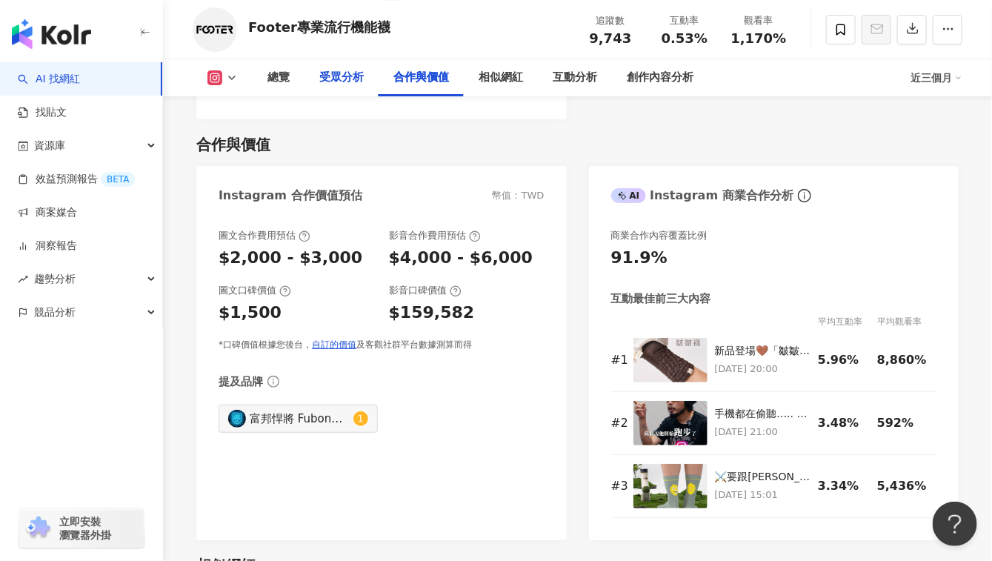
click at [331, 79] on div "受眾分析" at bounding box center [341, 78] width 44 height 18
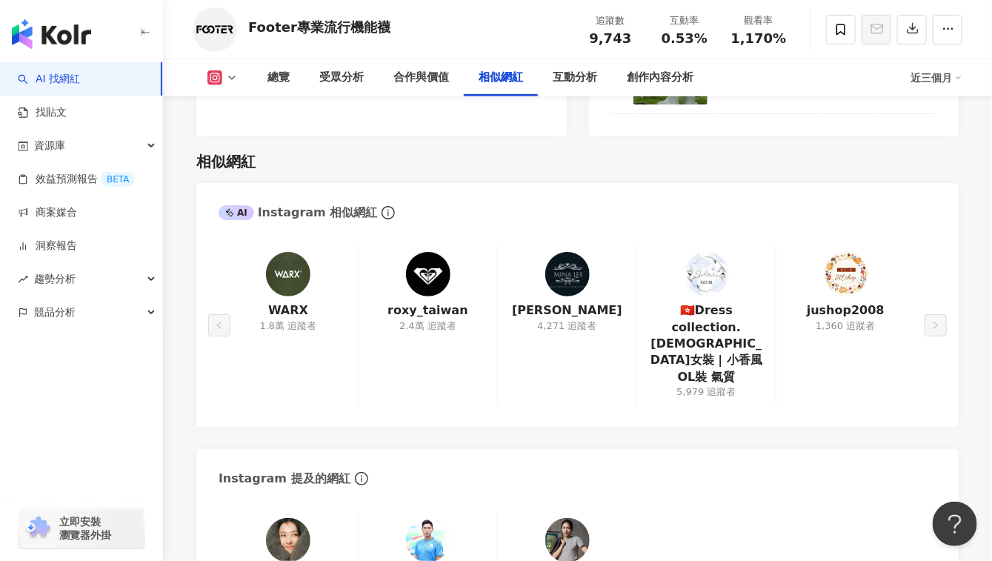
scroll to position [2411, 0]
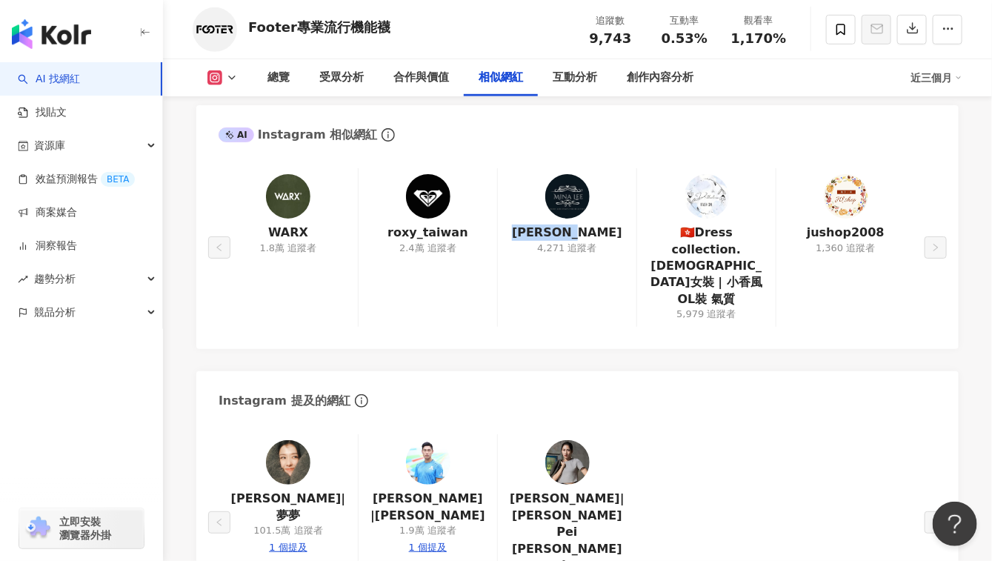
drag, startPoint x: 603, startPoint y: 210, endPoint x: 539, endPoint y: 208, distance: 64.5
click at [539, 208] on div "Mina Lee 4,271 追蹤者" at bounding box center [566, 247] width 139 height 159
copy link "Mina Lee"
click at [344, 70] on div "受眾分析" at bounding box center [341, 78] width 44 height 18
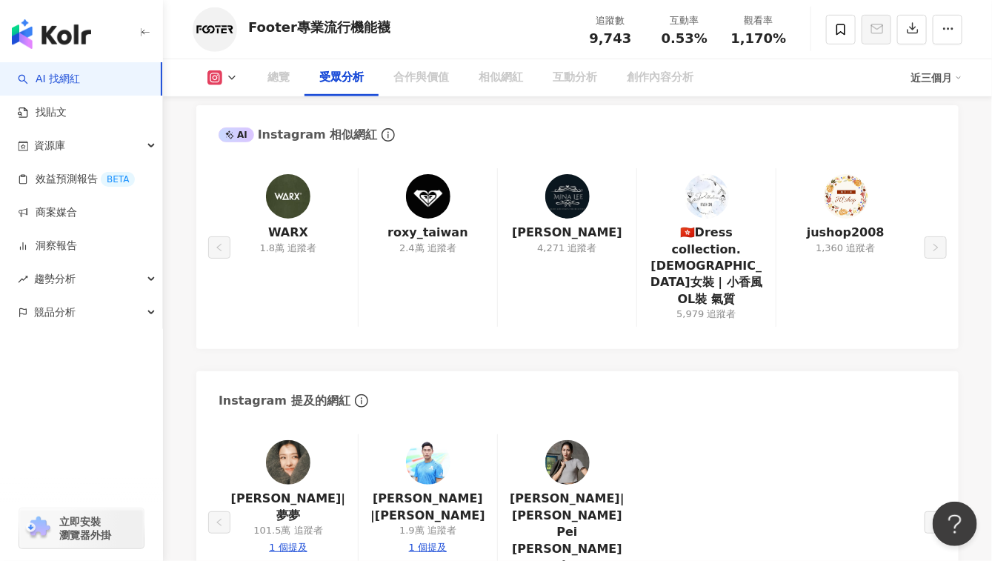
scroll to position [1225, 0]
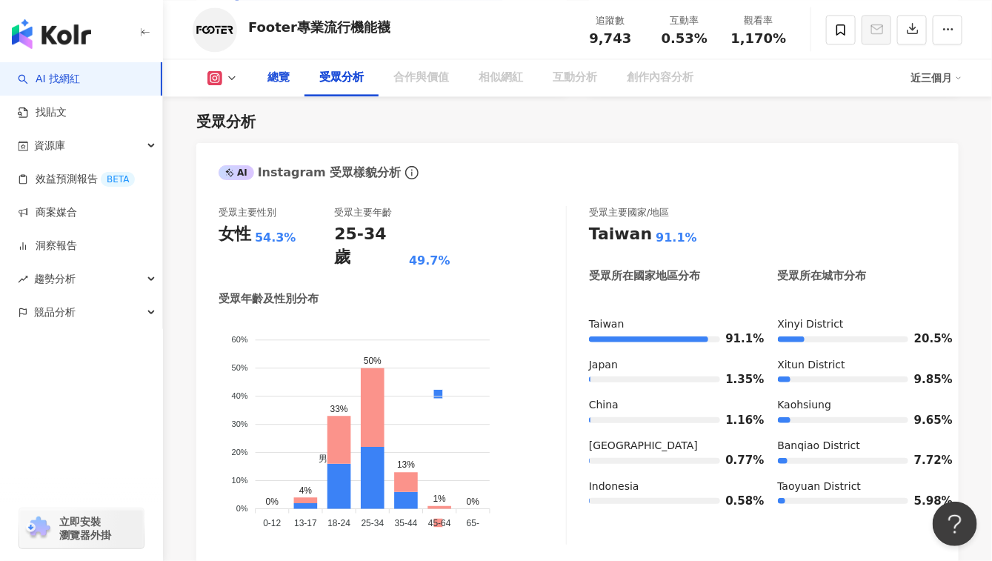
click at [279, 84] on div "總覽" at bounding box center [279, 78] width 22 height 18
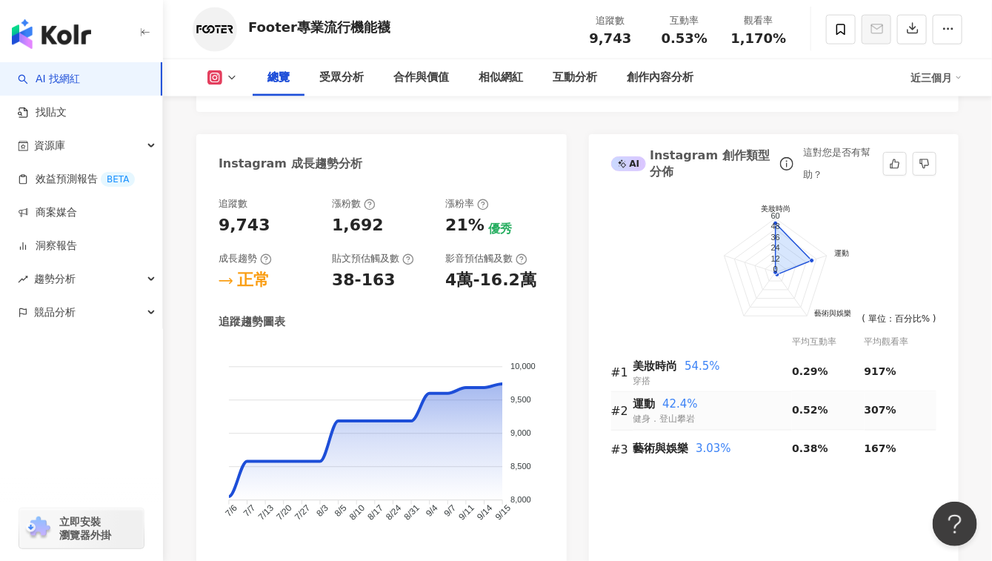
scroll to position [780, 0]
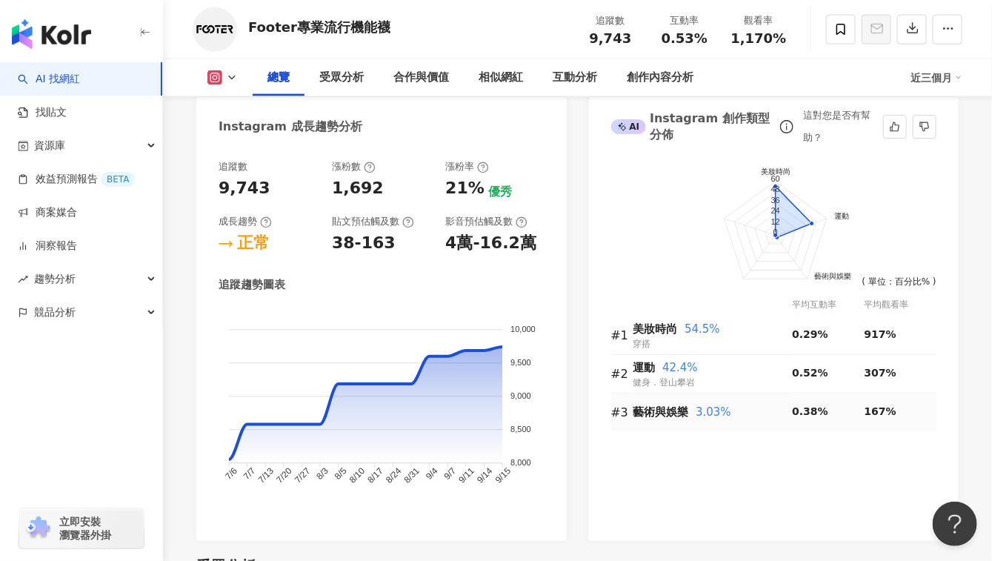
click at [704, 413] on span "3.03%" at bounding box center [714, 411] width 36 height 13
click at [663, 410] on span "藝術與娛樂" at bounding box center [662, 411] width 56 height 13
click at [799, 474] on div "前往申請試用方案解鎖 ( 立即註冊 ) 美妝時尚 運動 藝術與娛樂 60 48 36 24 12 0 美妝時尚 佔比： 54.5% ( 單位：百分比% ) 平…" at bounding box center [774, 343] width 371 height 396
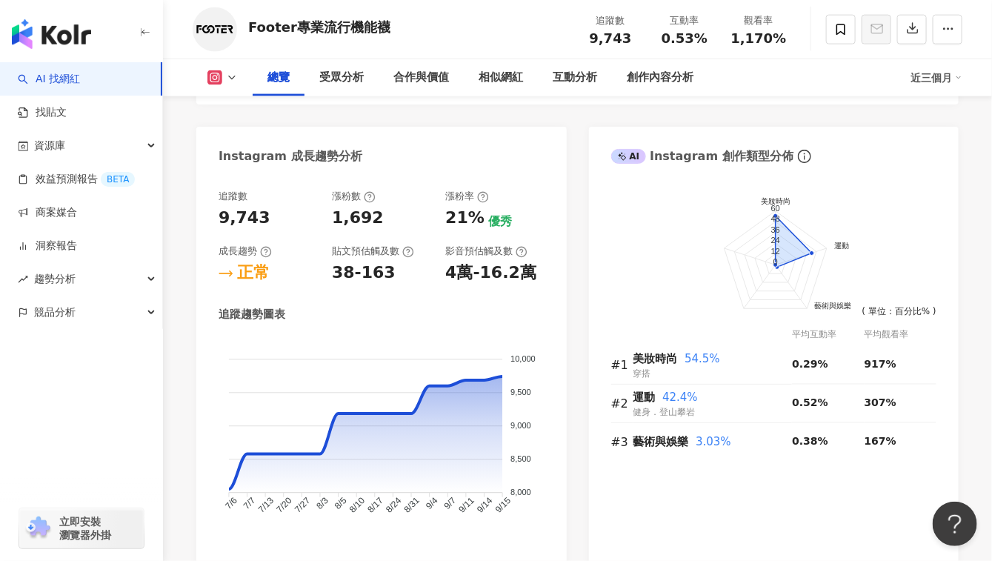
scroll to position [760, 0]
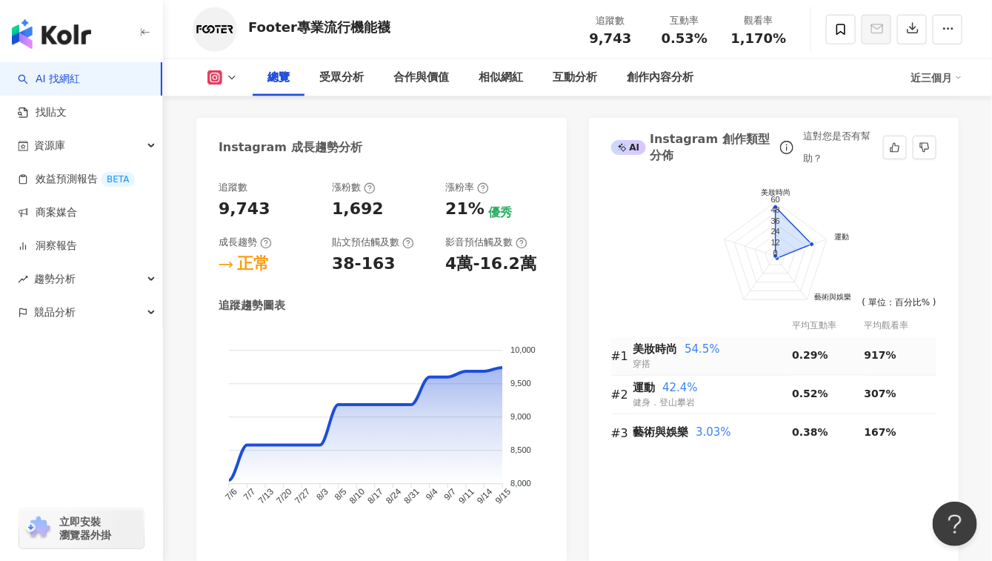
click at [693, 350] on span "54.5%" at bounding box center [703, 349] width 36 height 13
click at [647, 352] on span "美妝時尚" at bounding box center [656, 349] width 44 height 13
click at [647, 351] on span "美妝時尚" at bounding box center [656, 349] width 44 height 13
click at [667, 385] on span "42.4%" at bounding box center [681, 388] width 36 height 13
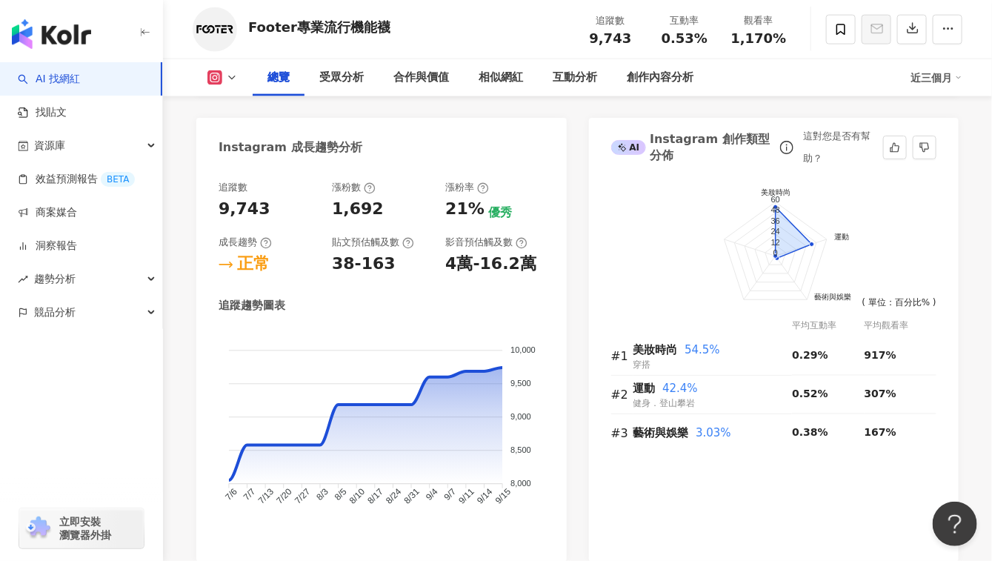
click at [809, 511] on div "前往申請試用方案解鎖 ( 立即註冊 ) 美妝時尚 運動 藝術與娛樂 60 48 36 24 12 0 美妝時尚 佔比： 54.5% ( 單位：百分比% ) 平…" at bounding box center [774, 364] width 371 height 396
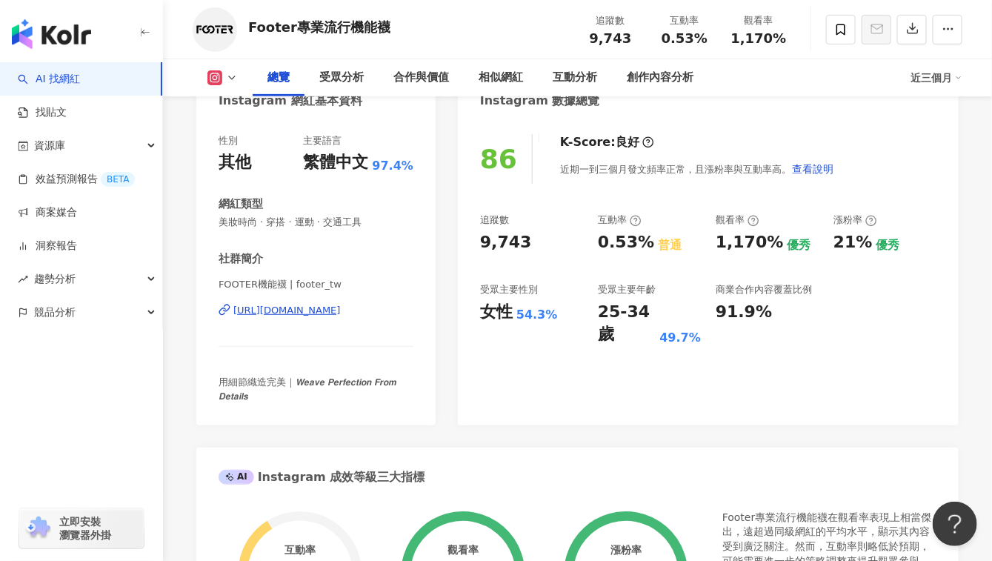
scroll to position [18, 0]
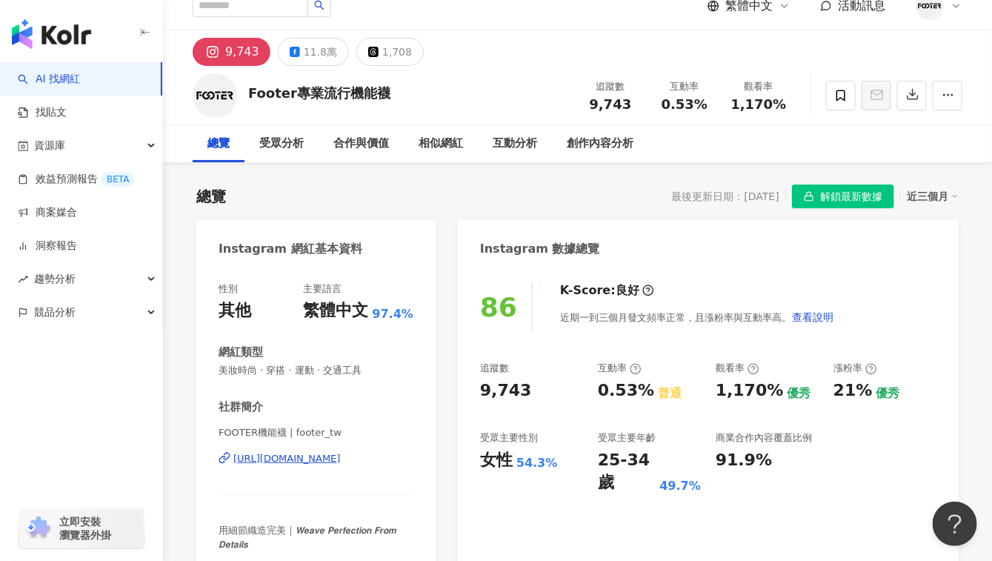
click at [946, 195] on div "近三個月" at bounding box center [933, 196] width 52 height 19
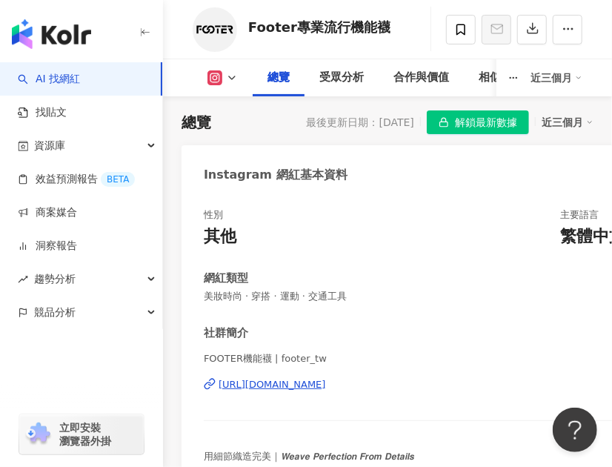
scroll to position [0, 379]
